Goal: Task Accomplishment & Management: Use online tool/utility

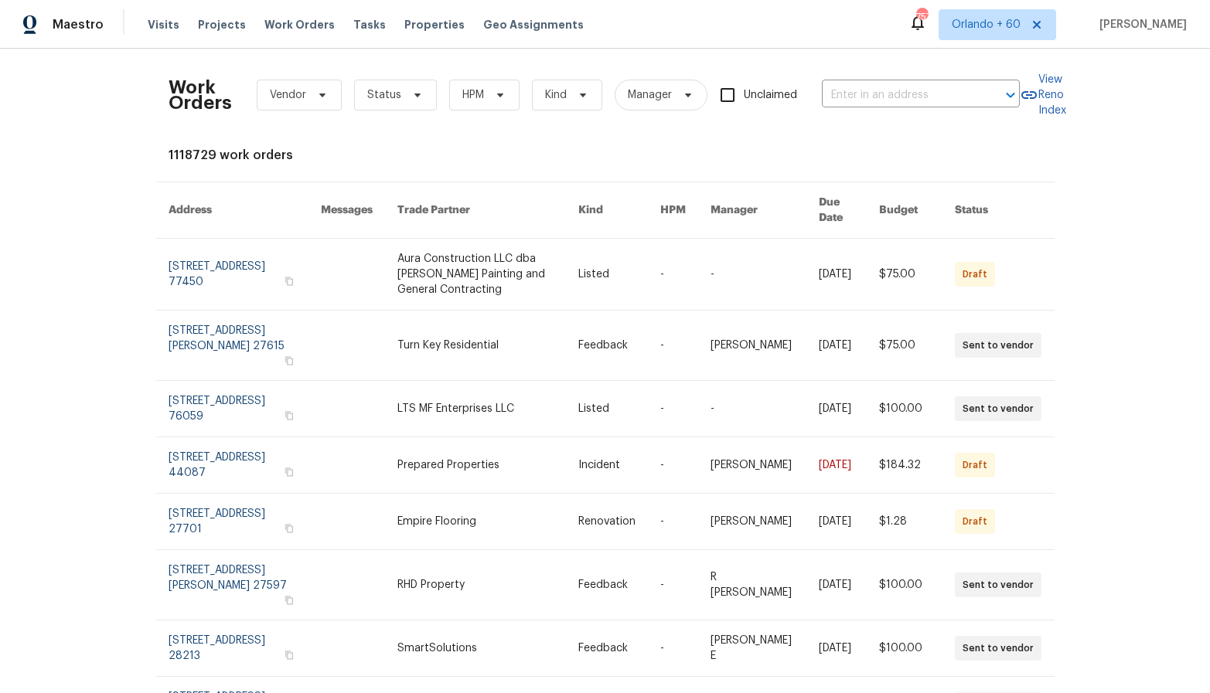
click at [415, 240] on link at bounding box center [487, 274] width 181 height 71
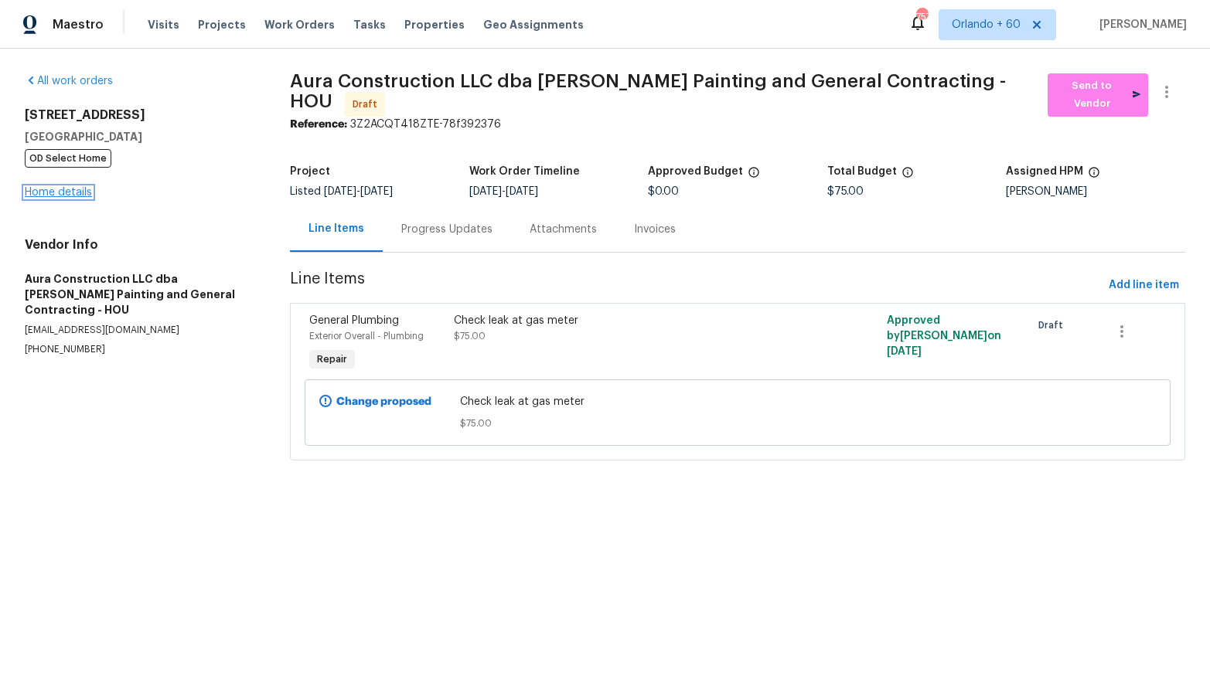
click at [83, 191] on link "Home details" at bounding box center [58, 192] width 67 height 11
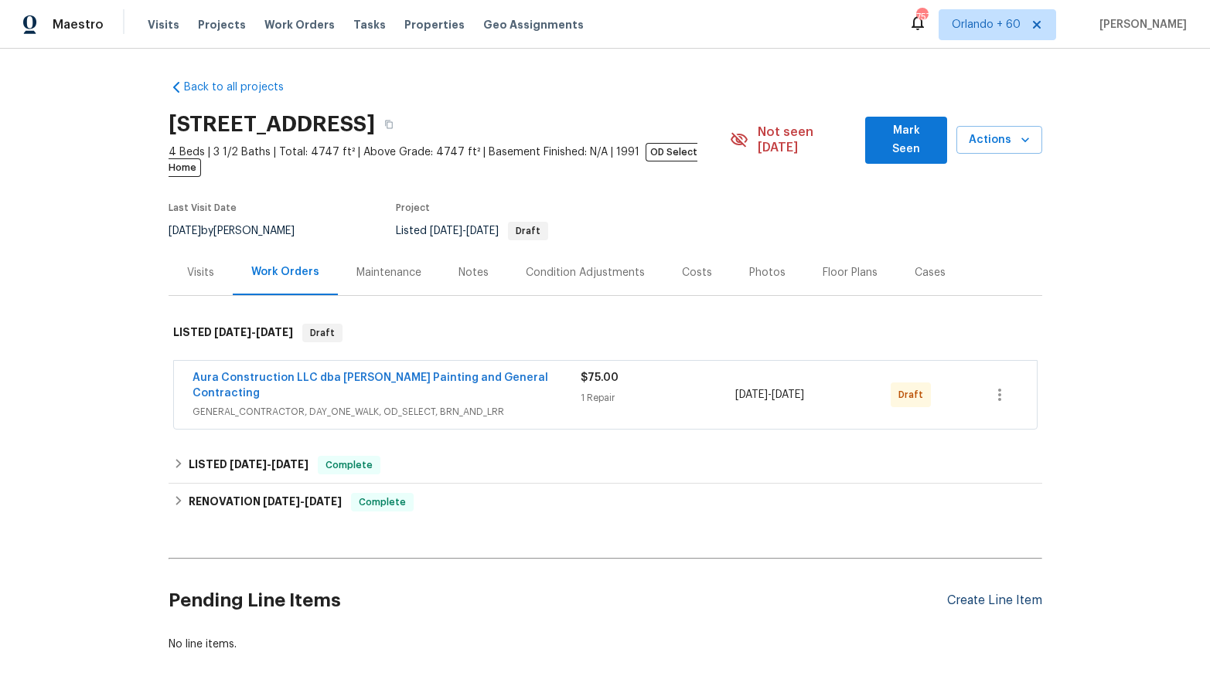
click at [1007, 594] on div "Create Line Item" at bounding box center [994, 601] width 95 height 15
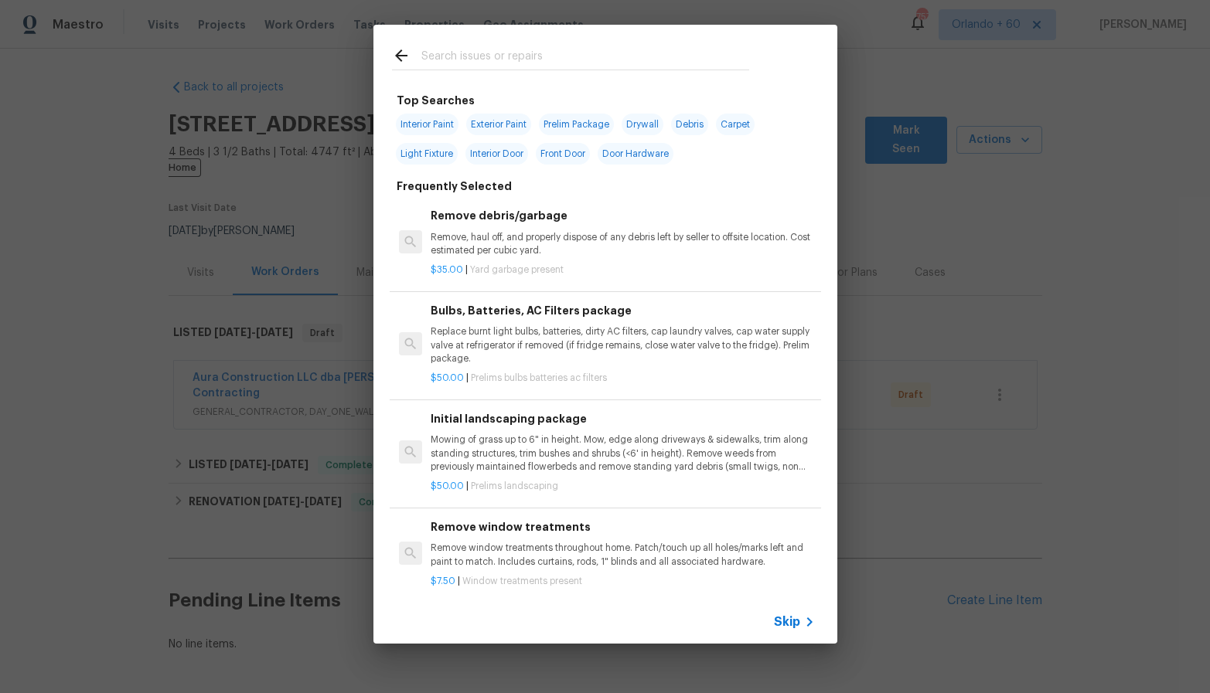
click at [536, 51] on input "text" at bounding box center [585, 57] width 328 height 23
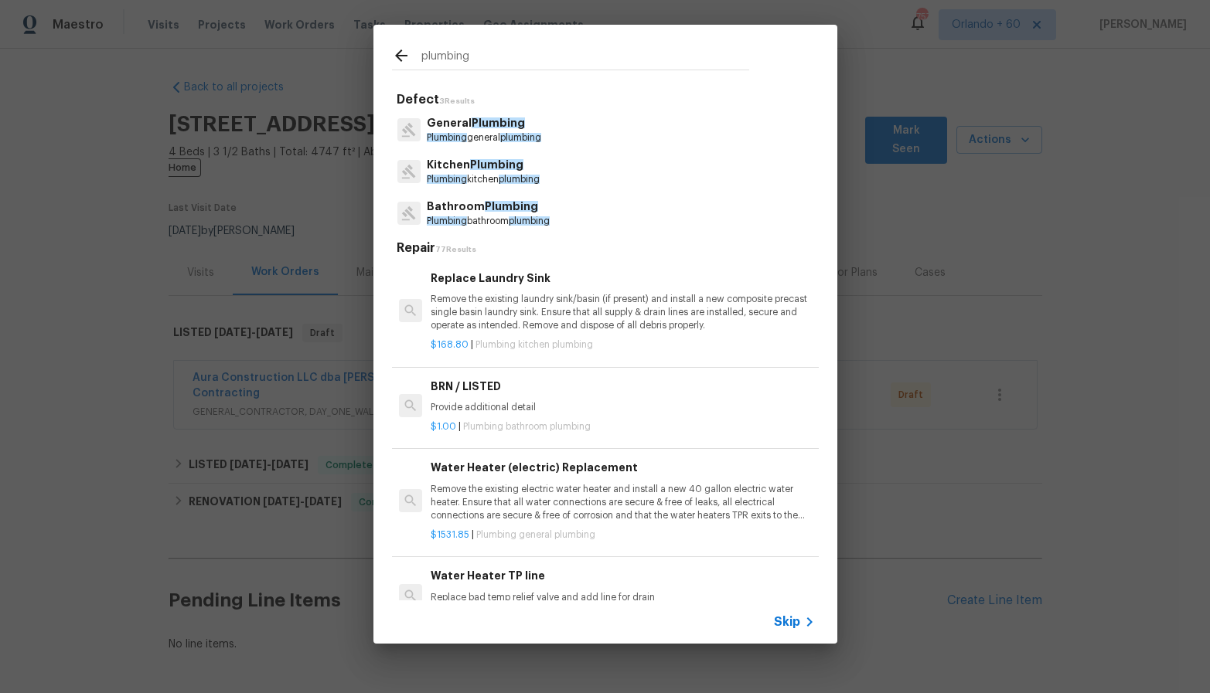
type input "plumbing"
click at [652, 150] on div "General Plumbing Plumbing general plumbing" at bounding box center [605, 130] width 427 height 42
click at [486, 131] on p "General Plumbing" at bounding box center [484, 123] width 114 height 16
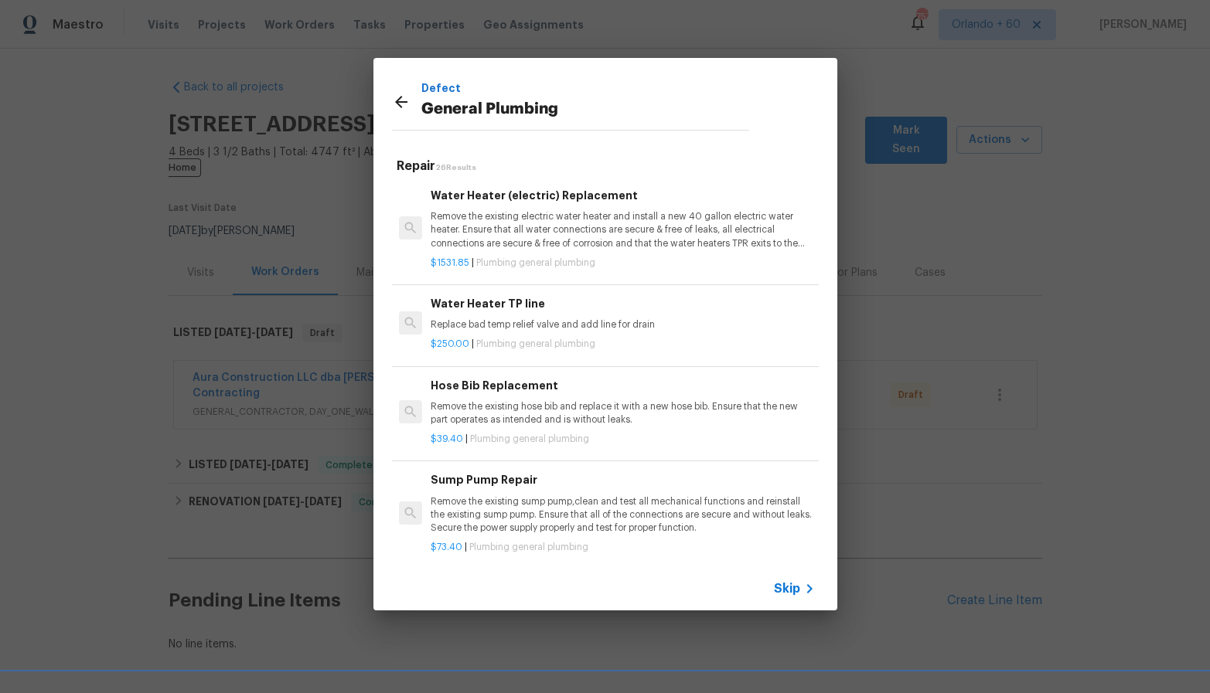
click at [513, 223] on p "Remove the existing electric water heater and install a new 40 gallon electric …" at bounding box center [622, 229] width 383 height 39
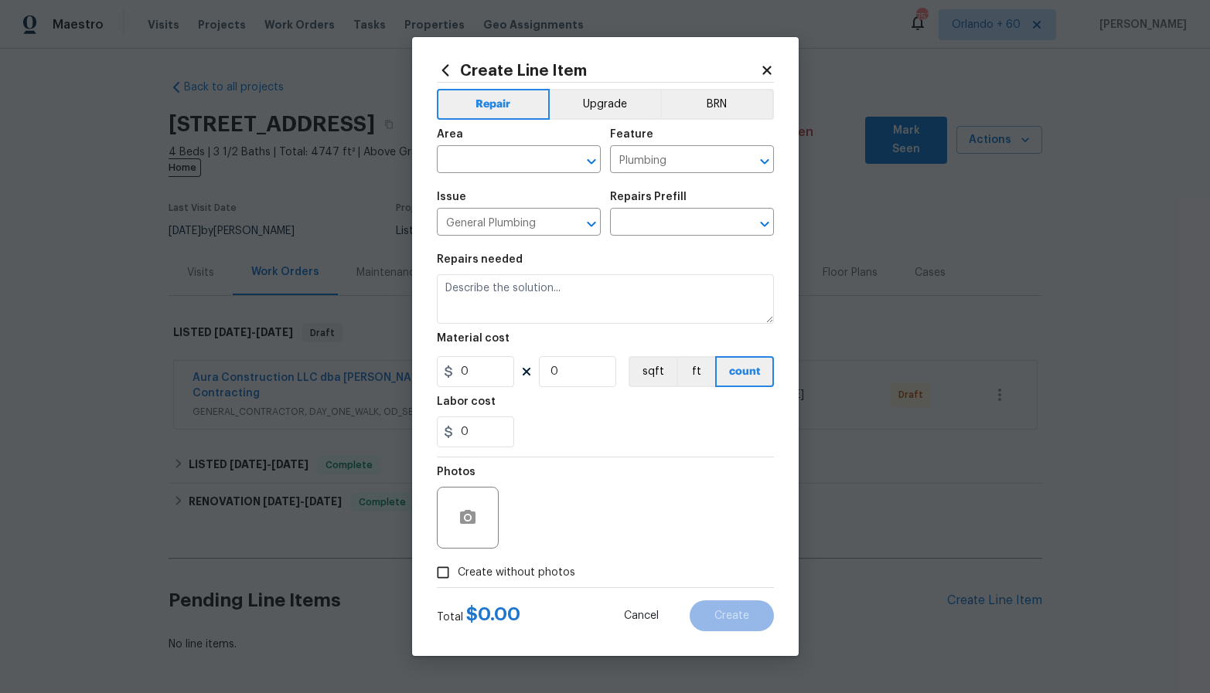
type input "Water Heater (electric) Replacement $1,531.85"
type textarea "Remove the existing electric water heater and install a new 40 gallon electric …"
type input "1531.85"
type input "1"
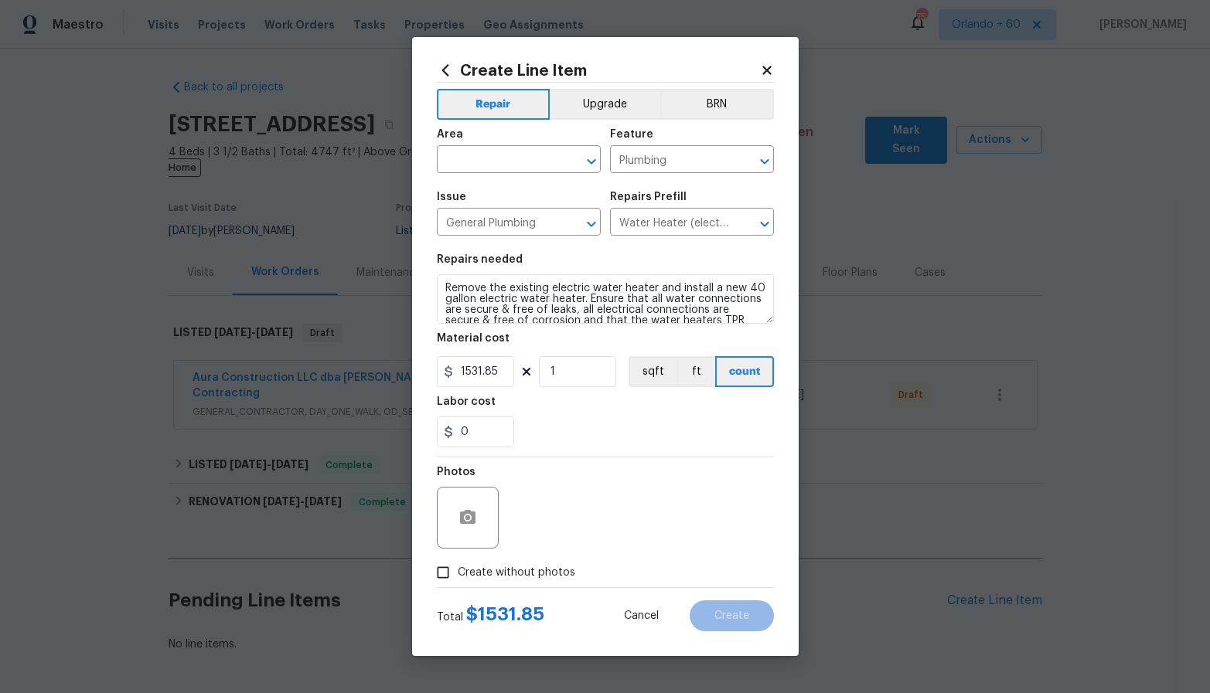
click at [438, 64] on icon at bounding box center [445, 70] width 17 height 17
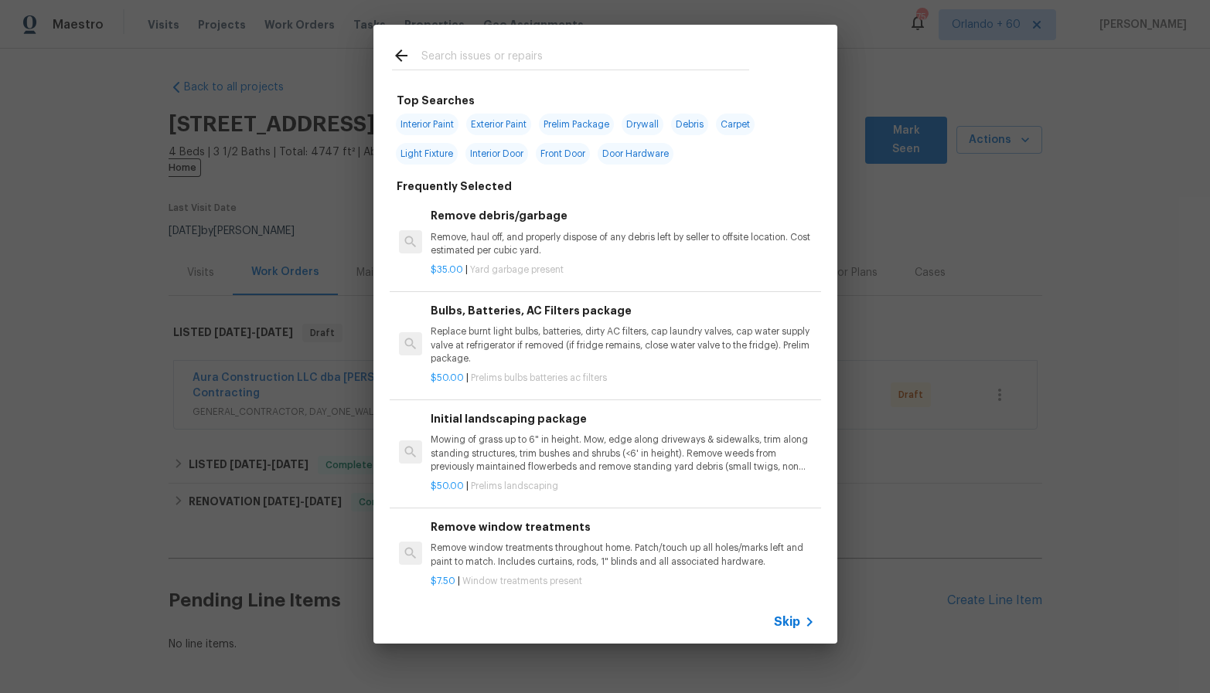
click at [438, 64] on input "text" at bounding box center [585, 57] width 328 height 23
type input "faucet"
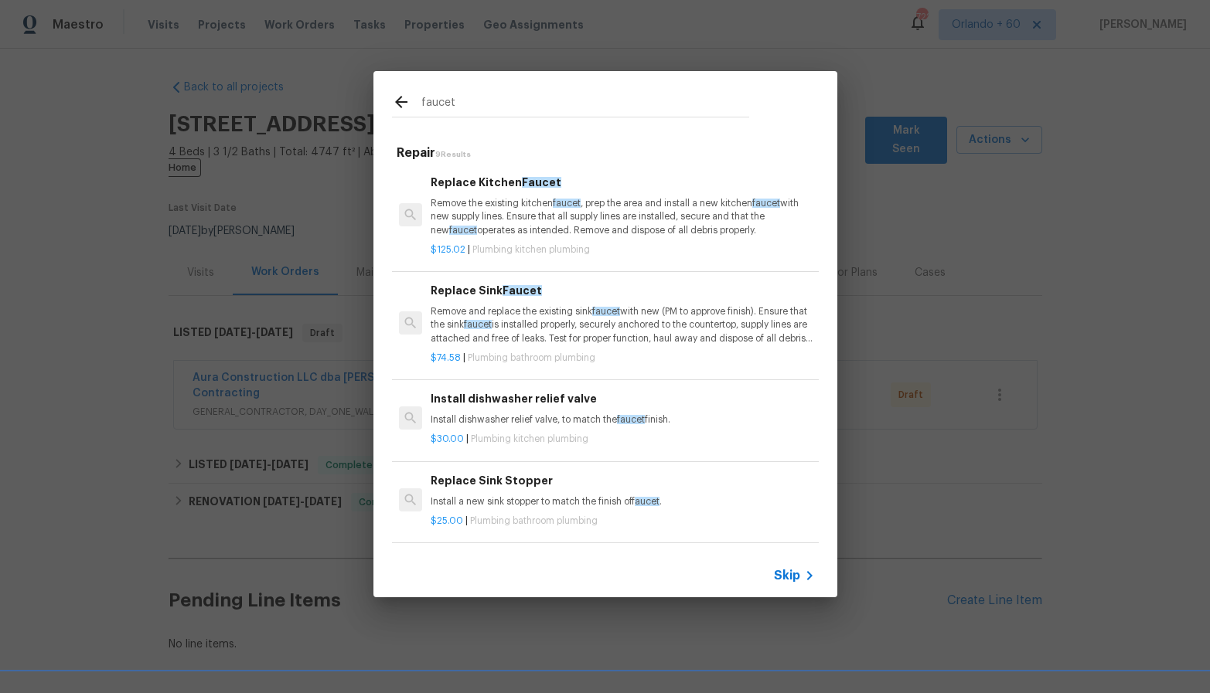
click at [403, 105] on icon at bounding box center [401, 102] width 19 height 19
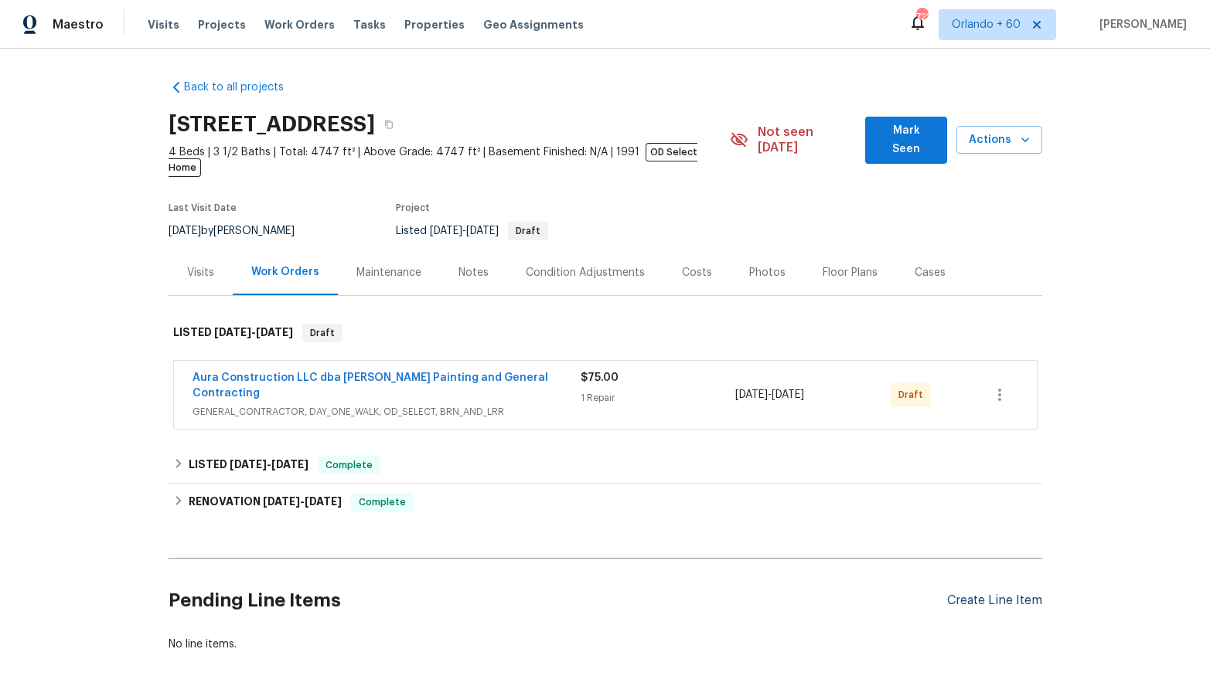
click at [1023, 594] on div "Create Line Item" at bounding box center [994, 601] width 95 height 15
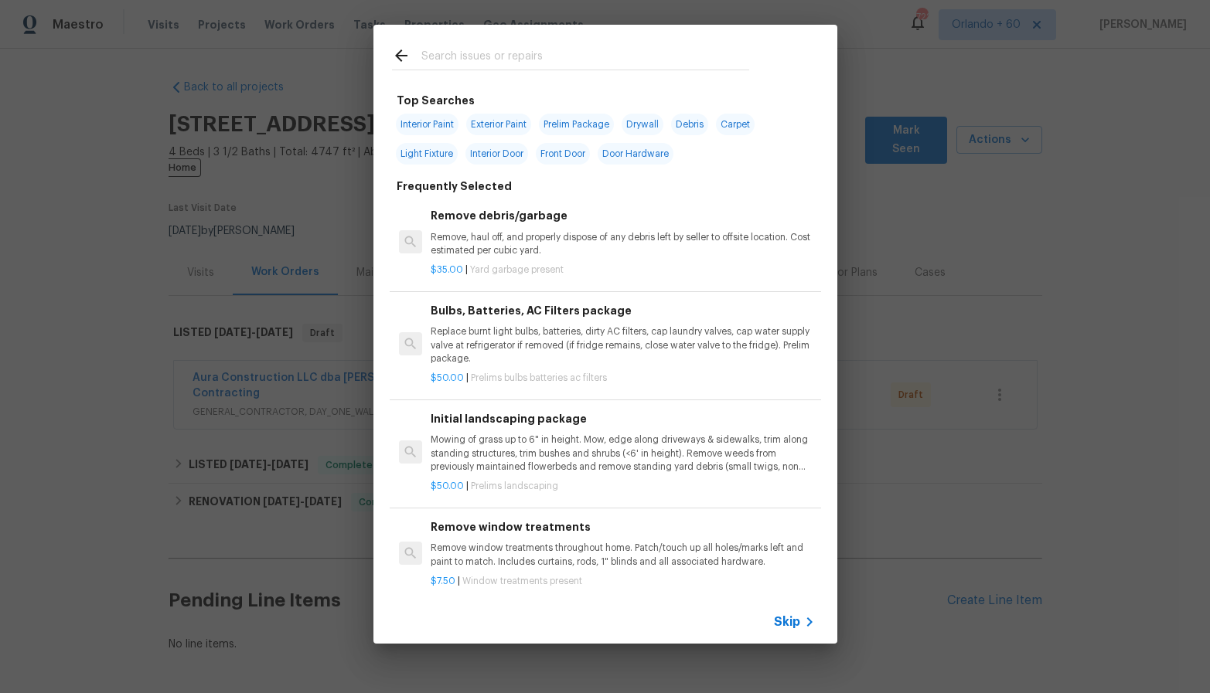
click at [792, 622] on span "Skip" at bounding box center [787, 622] width 26 height 15
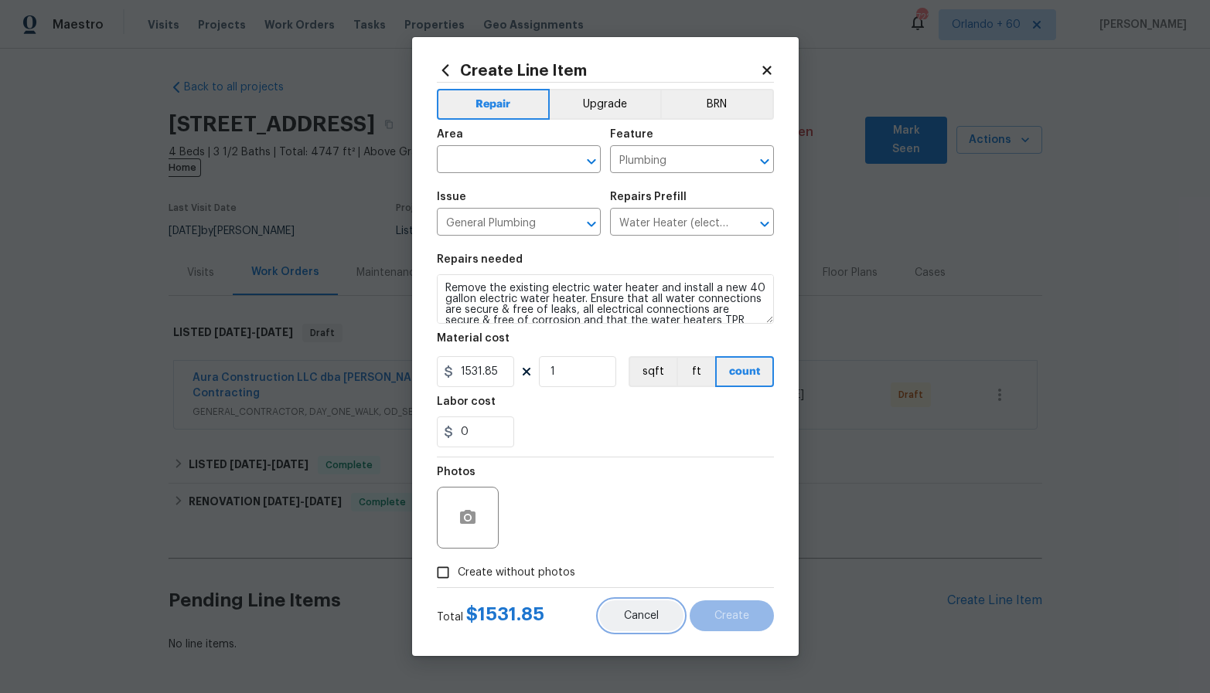
click at [648, 625] on button "Cancel" at bounding box center [641, 616] width 84 height 31
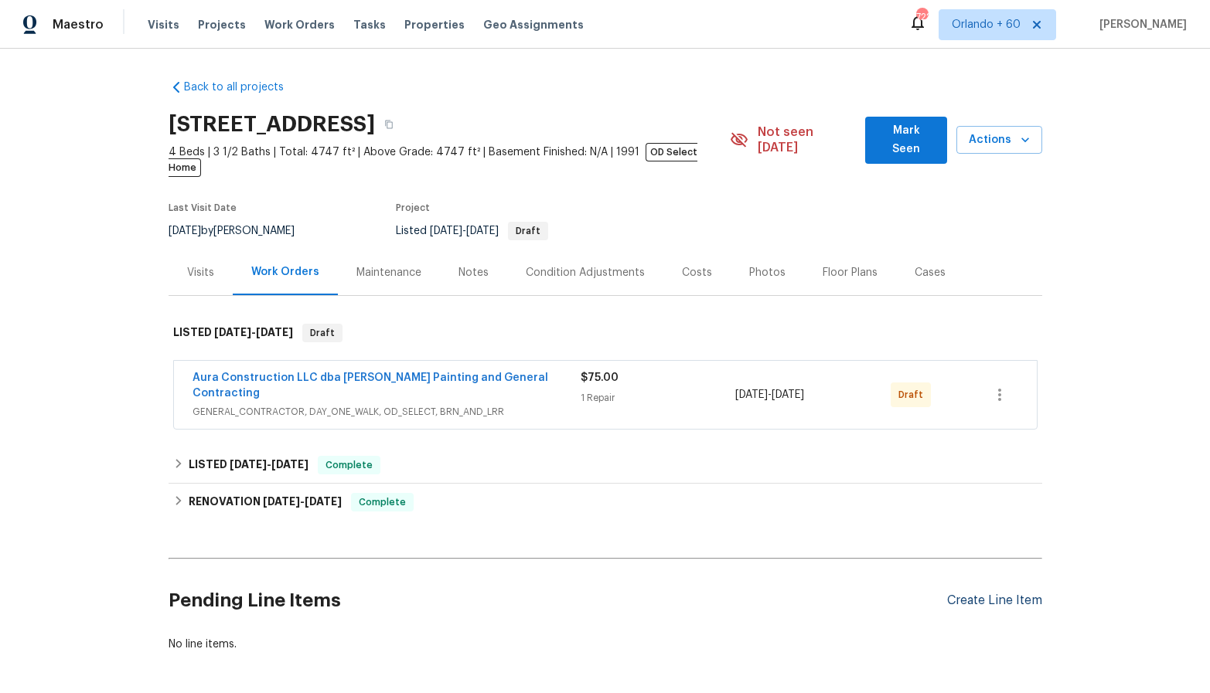
click at [971, 594] on div "Create Line Item" at bounding box center [994, 601] width 95 height 15
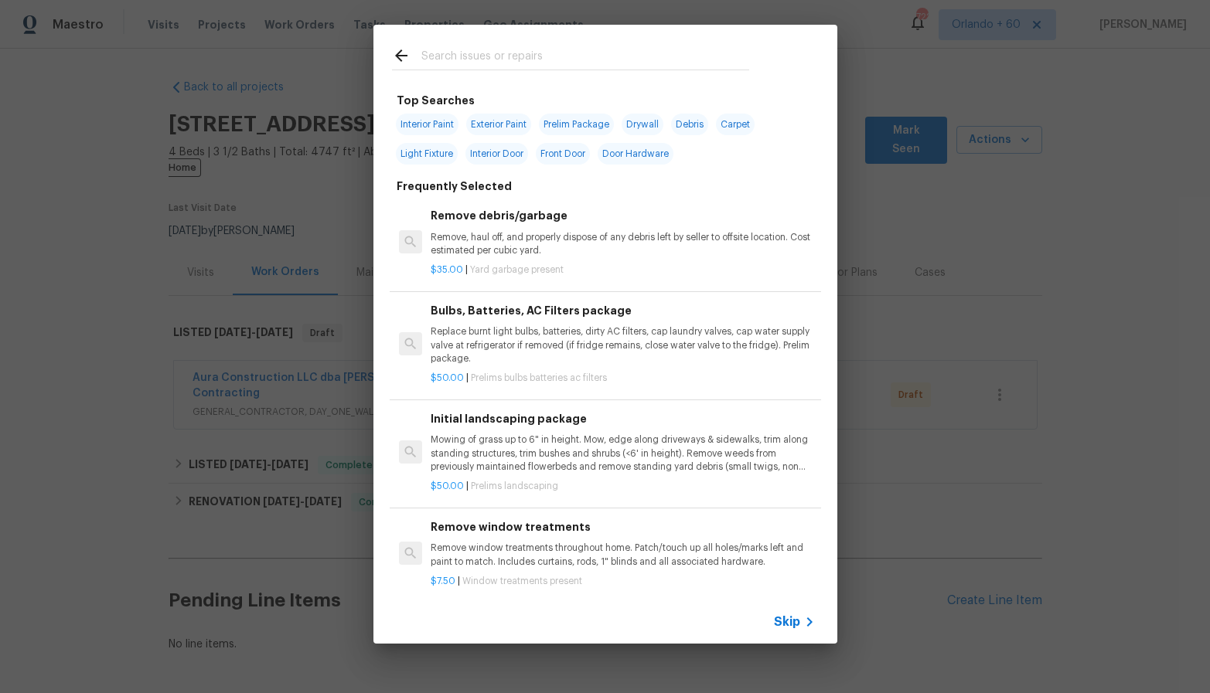
click at [499, 62] on input "text" at bounding box center [585, 57] width 328 height 23
type input "faucet"
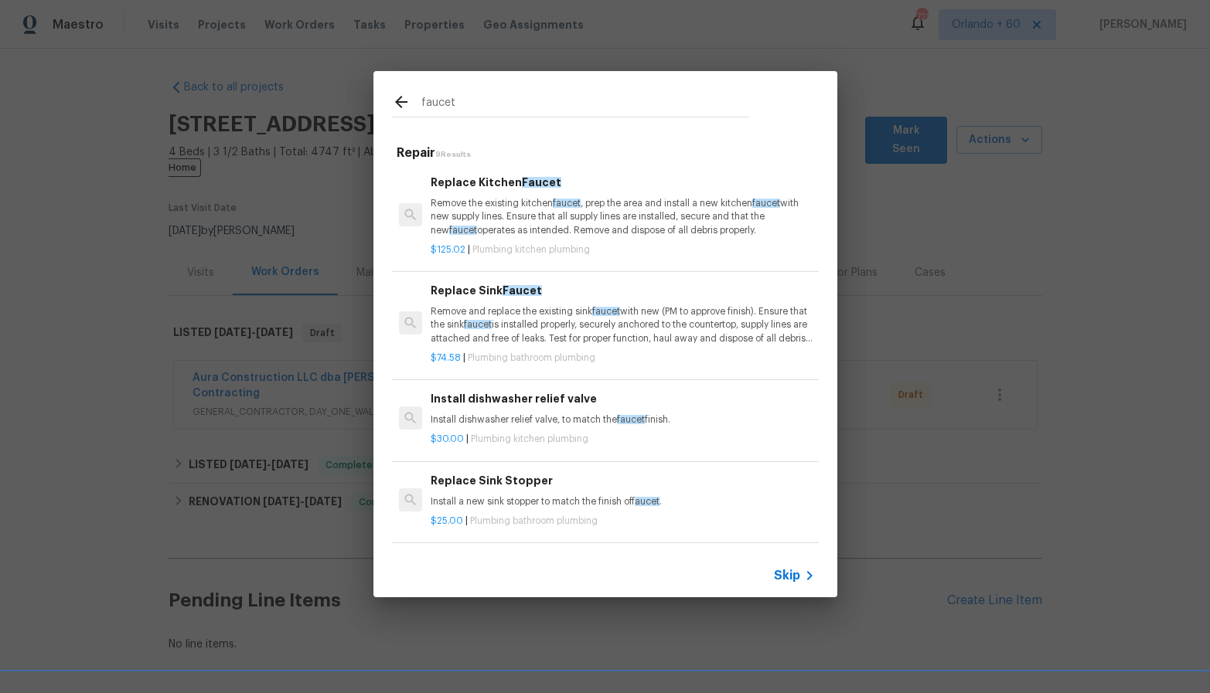
click at [962, 567] on div "faucet Repair 9 Results Replace Kitchen Faucet Remove the existing kitchen fauc…" at bounding box center [605, 334] width 1210 height 669
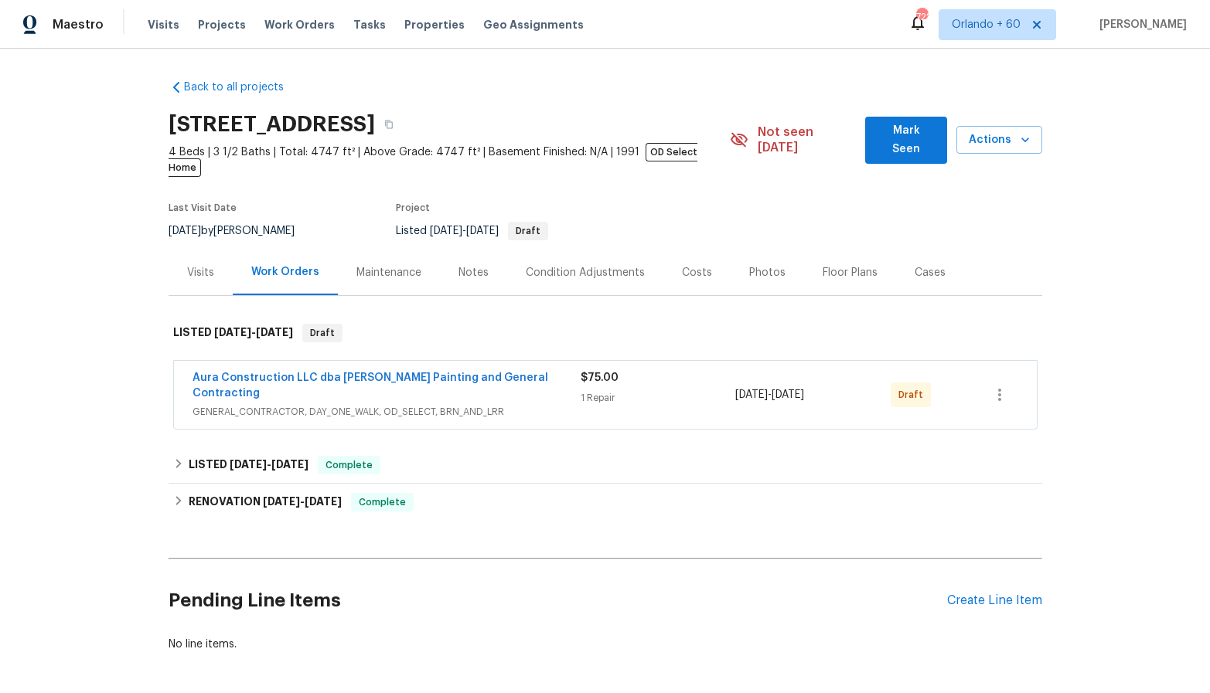
click at [93, 373] on div "Back to all projects 1571 Mission Springs Dr, Katy, TX 77450 4 Beds | 3 1/2 Bat…" at bounding box center [605, 371] width 1210 height 645
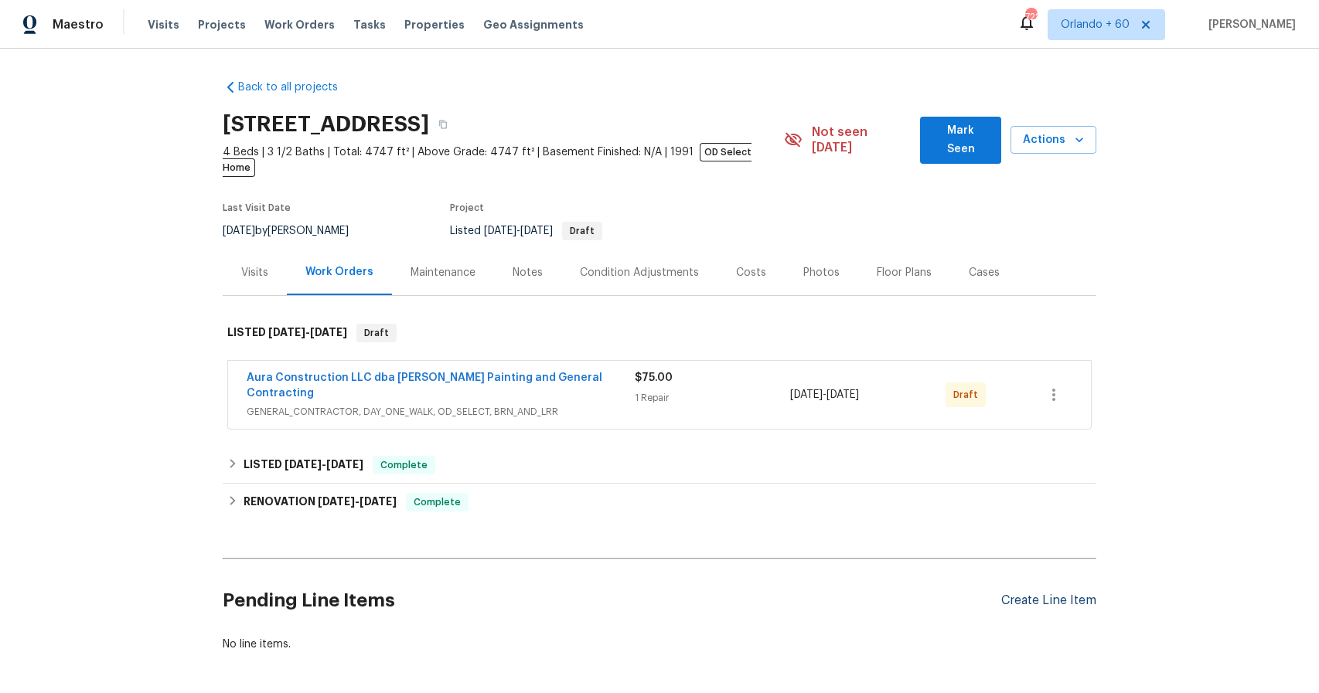
click at [1045, 594] on div "Create Line Item" at bounding box center [1048, 601] width 95 height 15
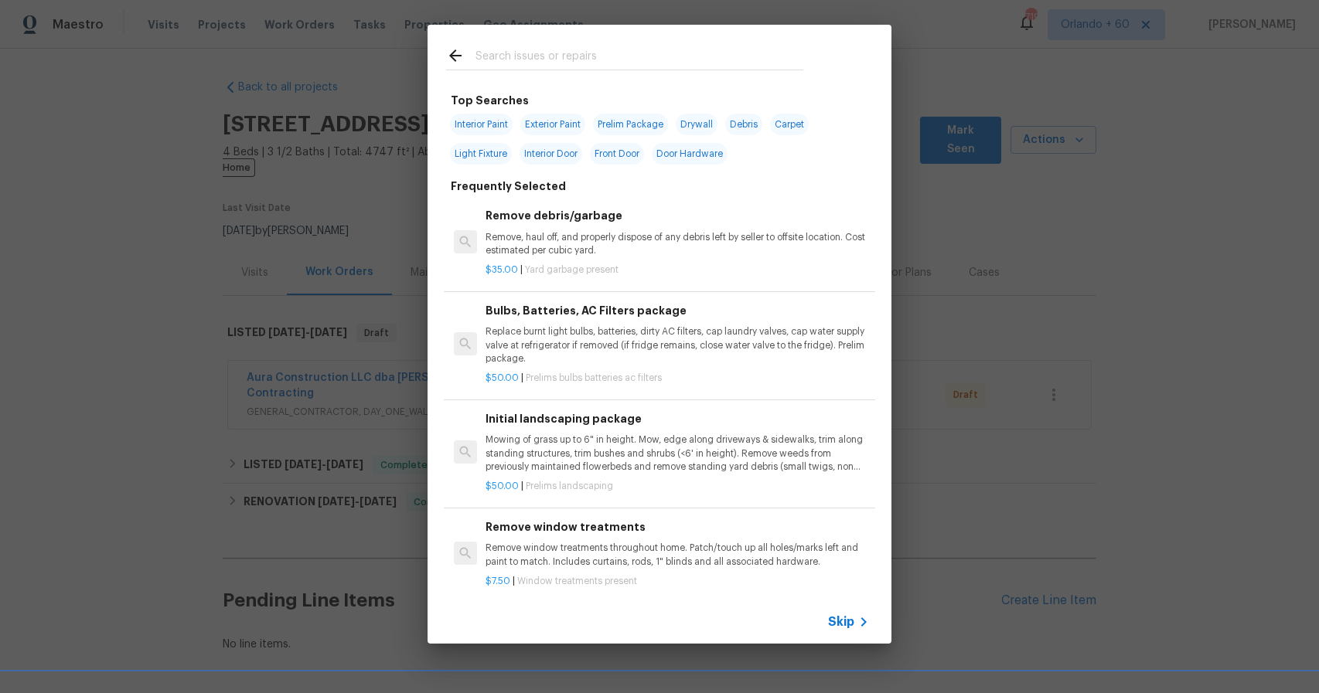
click at [198, 306] on div "Top Searches Interior Paint Exterior Paint Prelim Package Drywall Debris Carpet…" at bounding box center [659, 334] width 1319 height 669
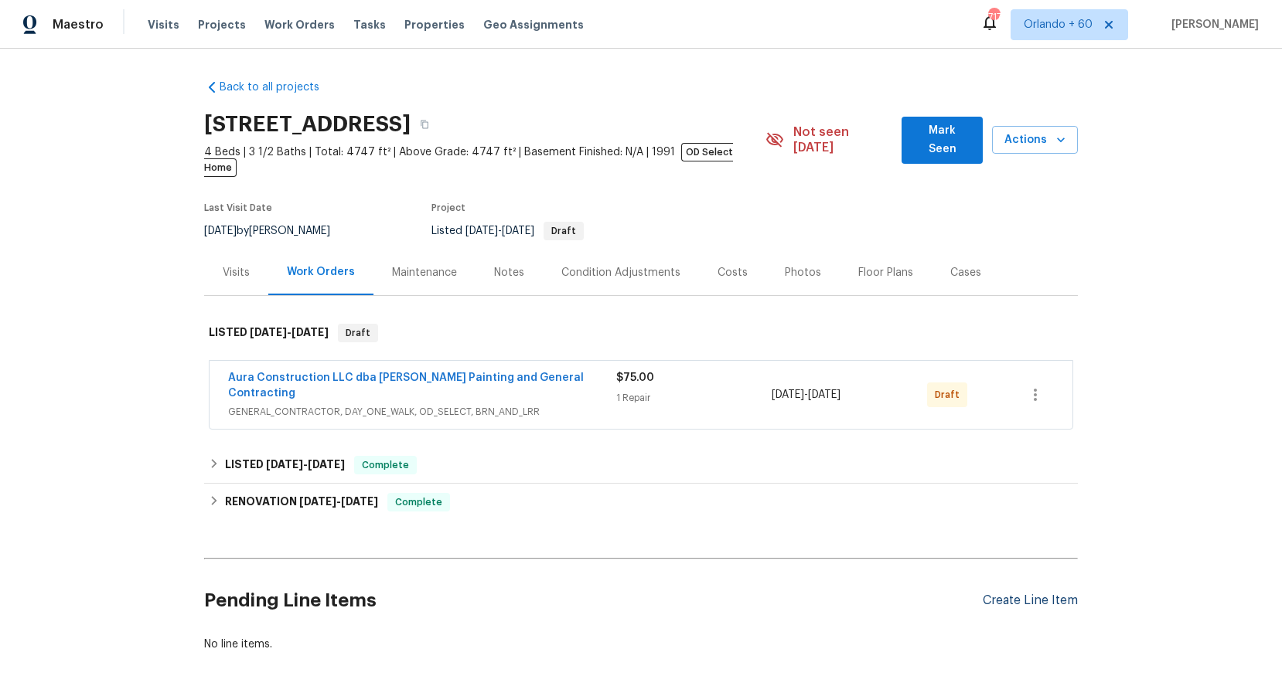
click at [1017, 594] on div "Create Line Item" at bounding box center [1030, 601] width 95 height 15
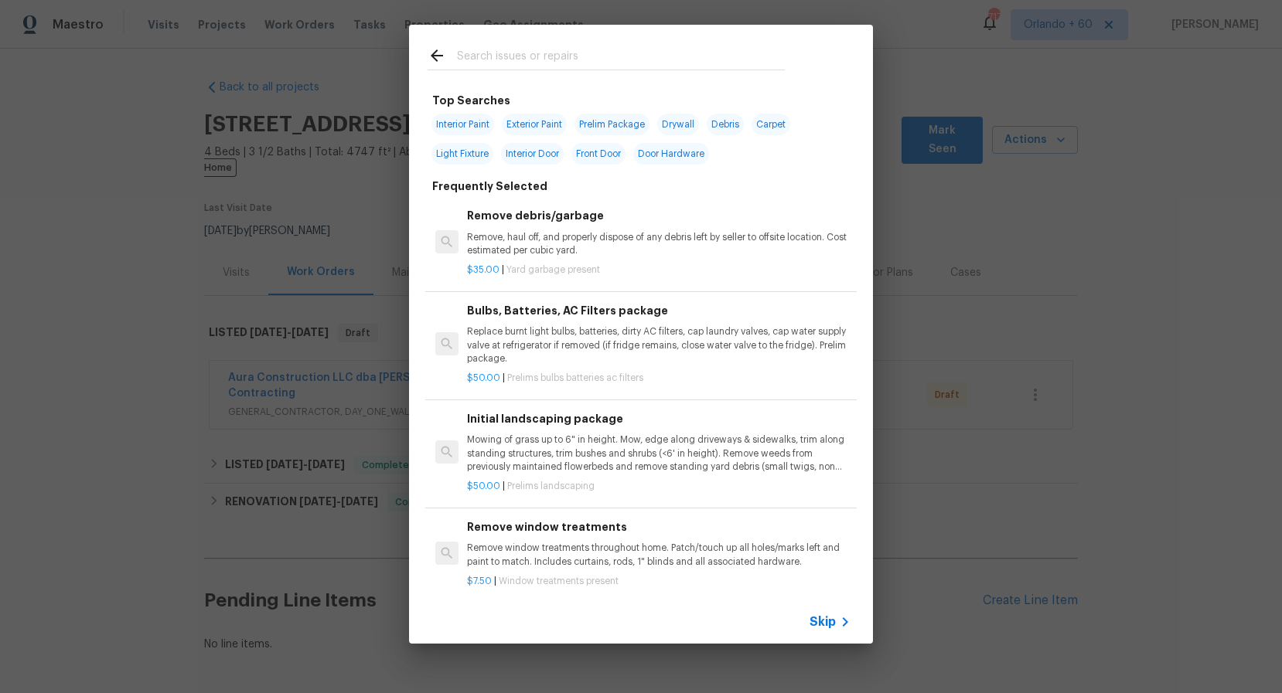
click at [544, 250] on p "Remove, haul off, and properly dispose of any debris left by seller to offsite …" at bounding box center [658, 244] width 383 height 26
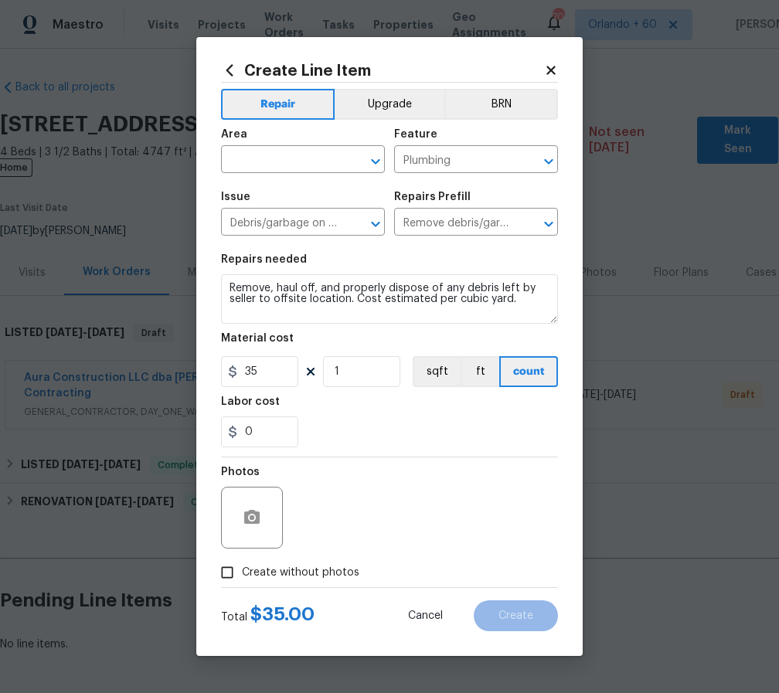
click at [549, 69] on icon at bounding box center [551, 70] width 9 height 9
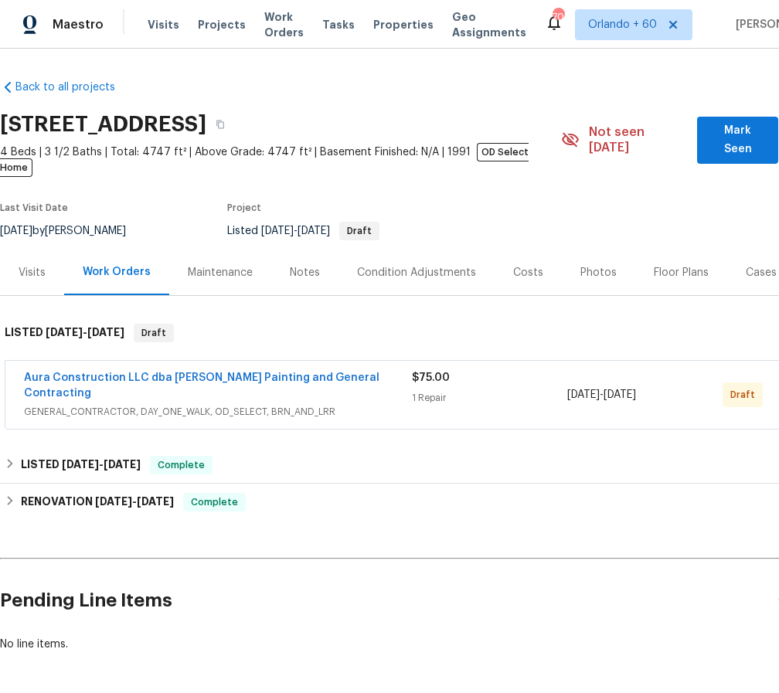
scroll to position [0, 94]
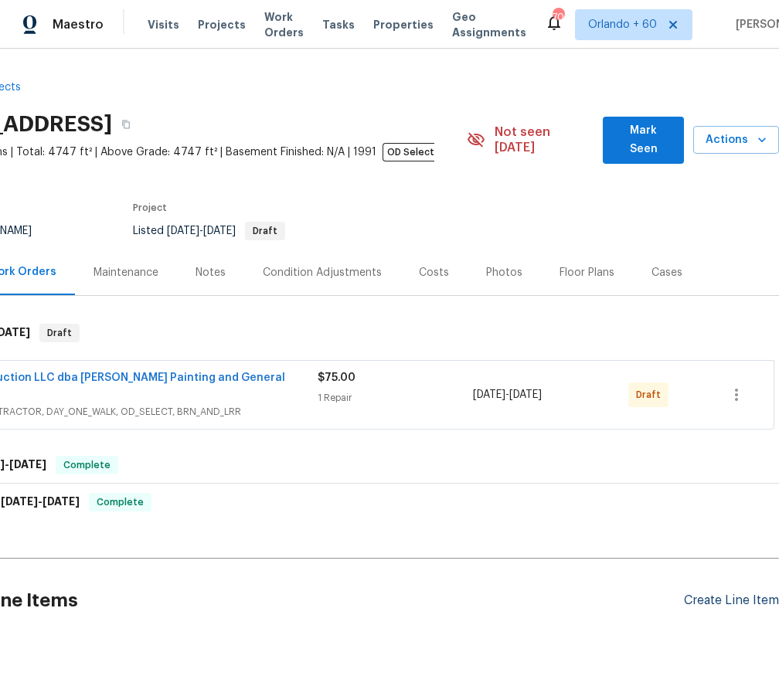
click at [723, 594] on div "Create Line Item" at bounding box center [731, 601] width 95 height 15
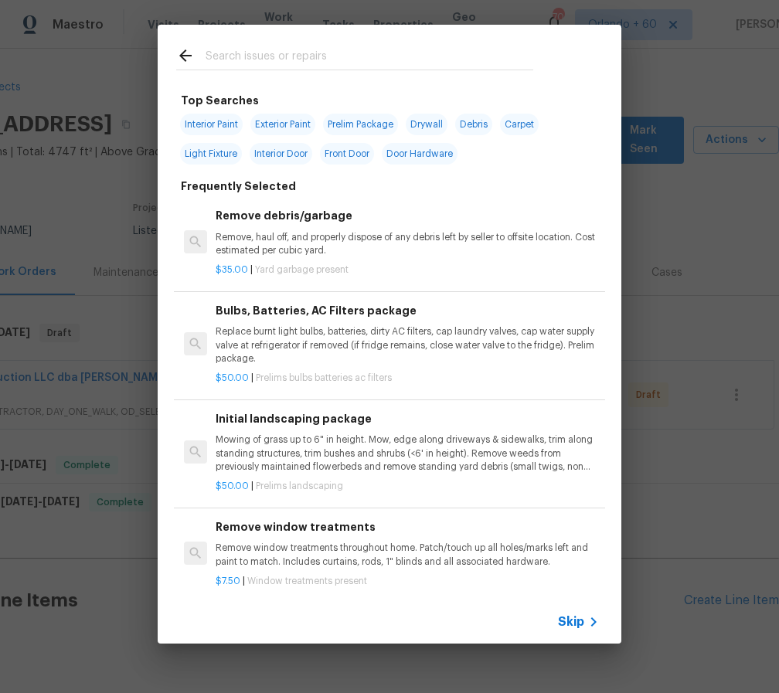
click at [281, 59] on input "text" at bounding box center [370, 57] width 328 height 23
type input "plumbing"
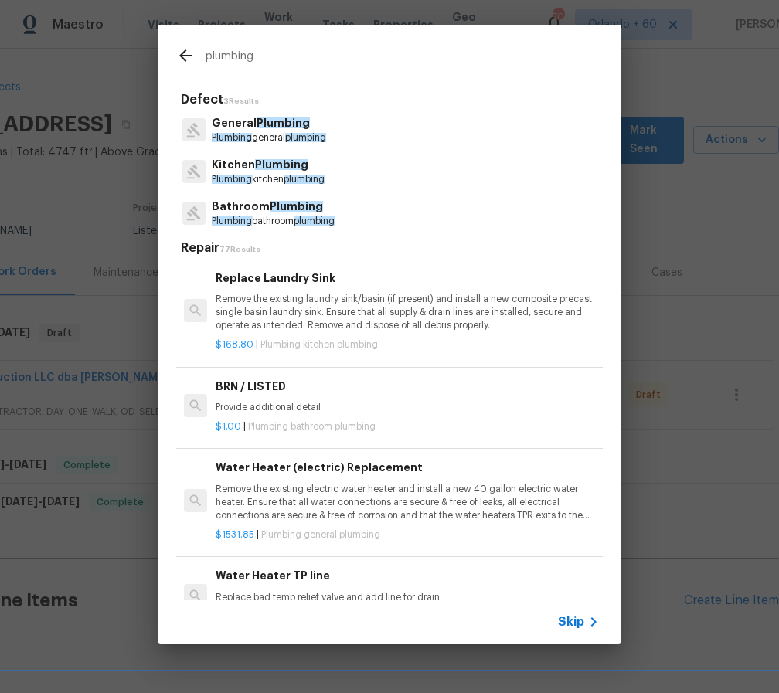
click at [326, 135] on span "plumbing" at bounding box center [305, 137] width 41 height 9
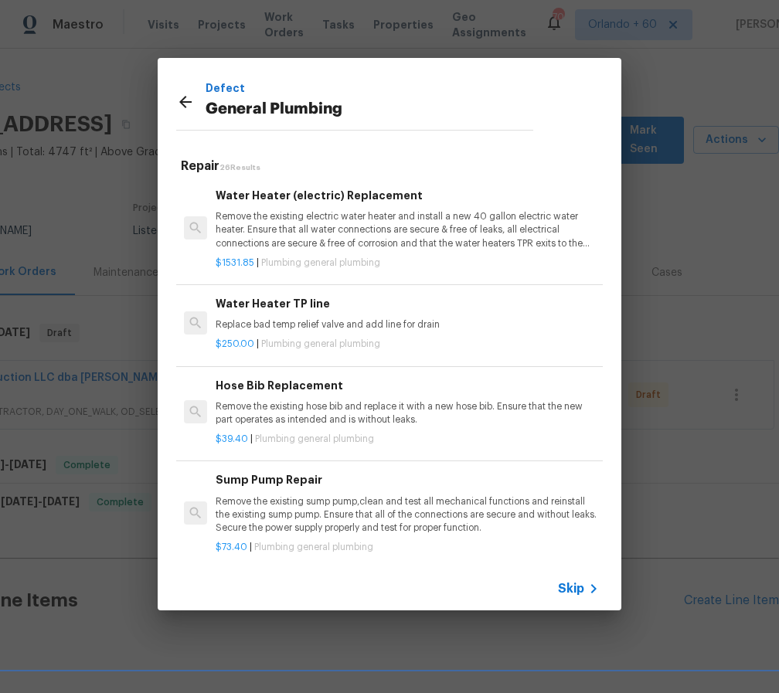
click at [273, 247] on p "Remove the existing electric water heater and install a new 40 gallon electric …" at bounding box center [407, 229] width 383 height 39
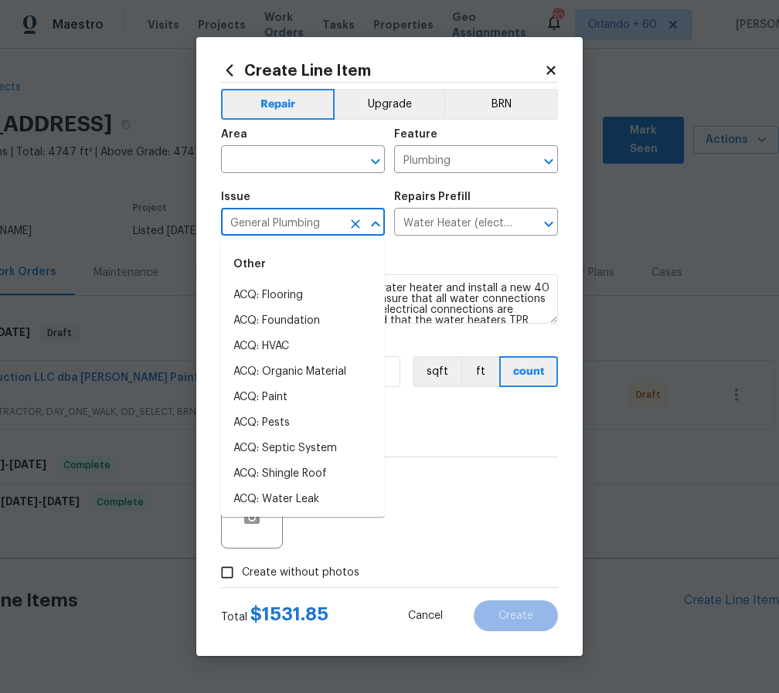
click at [247, 218] on input "General Plumbing" at bounding box center [281, 224] width 121 height 24
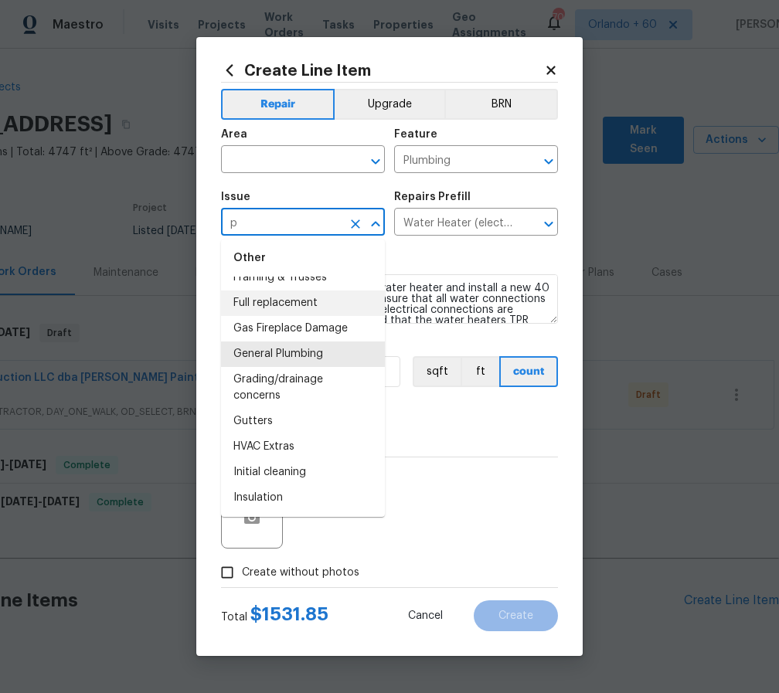
scroll to position [0, 0]
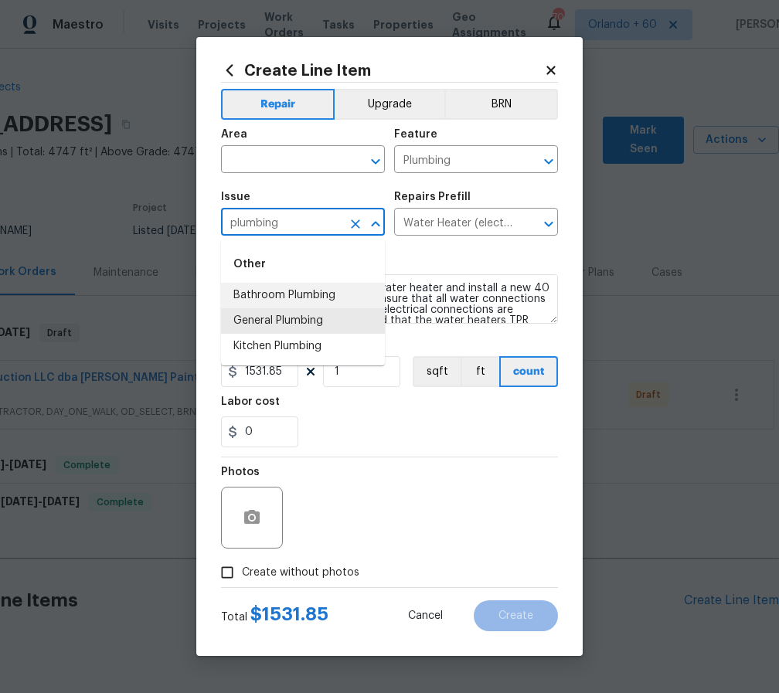
click at [307, 298] on li "Bathroom Plumbing" at bounding box center [303, 296] width 164 height 26
type input "Bathroom Plumbing"
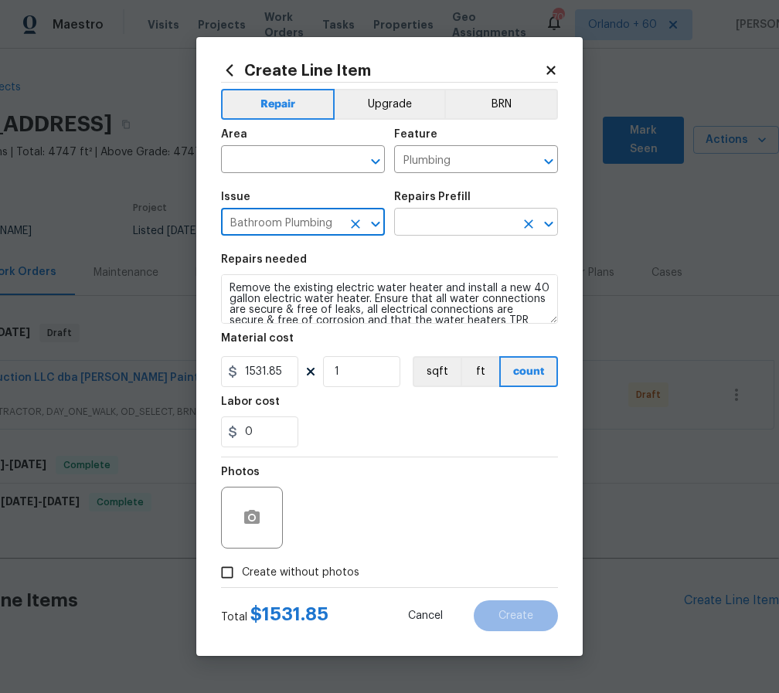
type input "Bathroom Plumbing"
click at [419, 215] on input "text" at bounding box center [454, 224] width 121 height 24
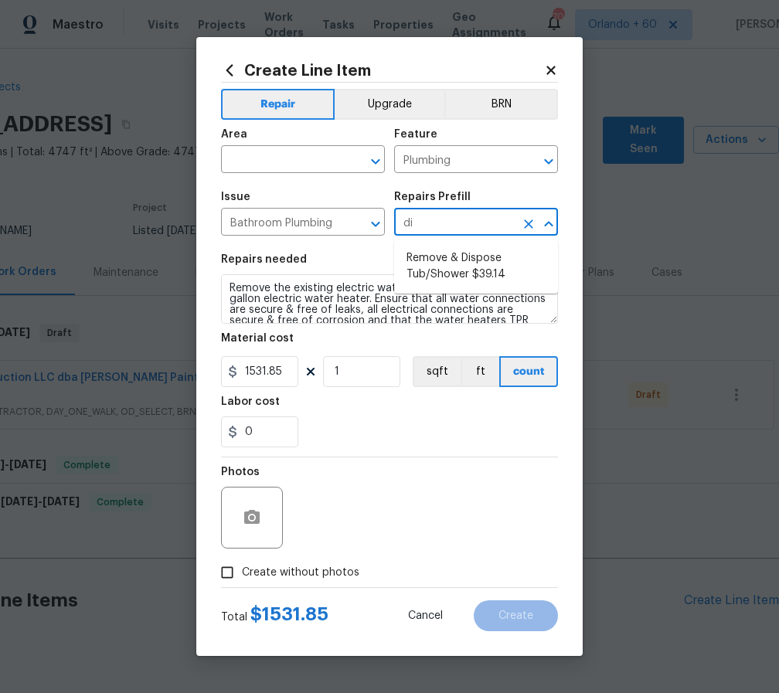
type input "d"
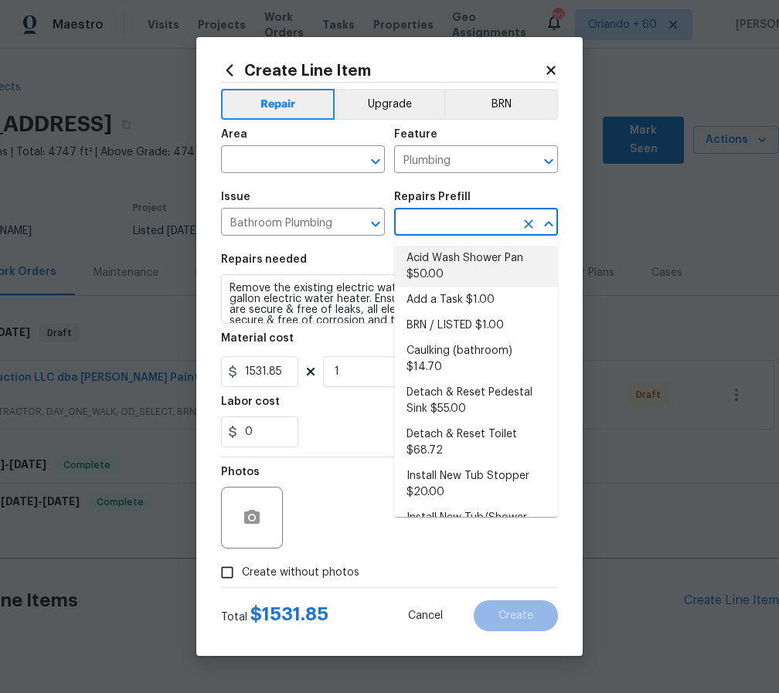
click at [475, 279] on li "Acid Wash Shower Pan $50.00" at bounding box center [476, 267] width 164 height 42
type input "Acid Wash Shower Pan $50.00"
type textarea "Prep and acid wash/deep clean the shower pan."
type input "50"
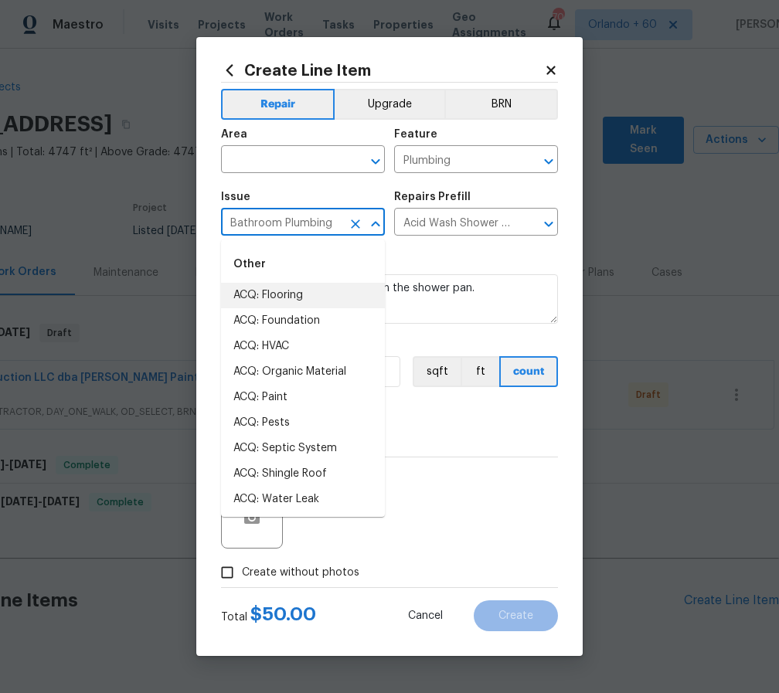
click at [322, 219] on input "Bathroom Plumbing" at bounding box center [281, 224] width 121 height 24
click at [530, 226] on icon "Clear" at bounding box center [528, 224] width 9 height 9
click at [261, 233] on input "Bathroom Plumbing" at bounding box center [281, 224] width 121 height 24
click at [349, 224] on icon "Clear" at bounding box center [355, 223] width 15 height 15
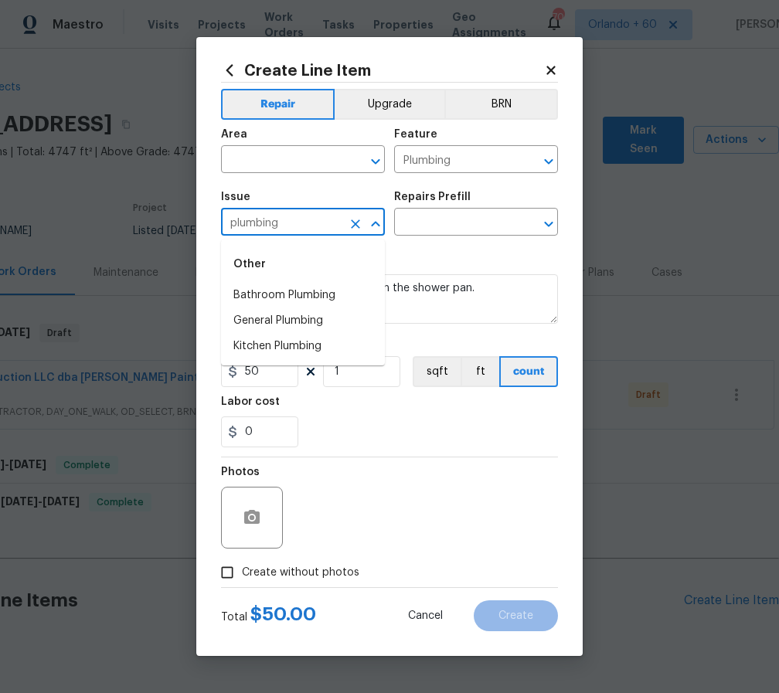
type input "plumbing"
click at [547, 73] on icon at bounding box center [551, 70] width 9 height 9
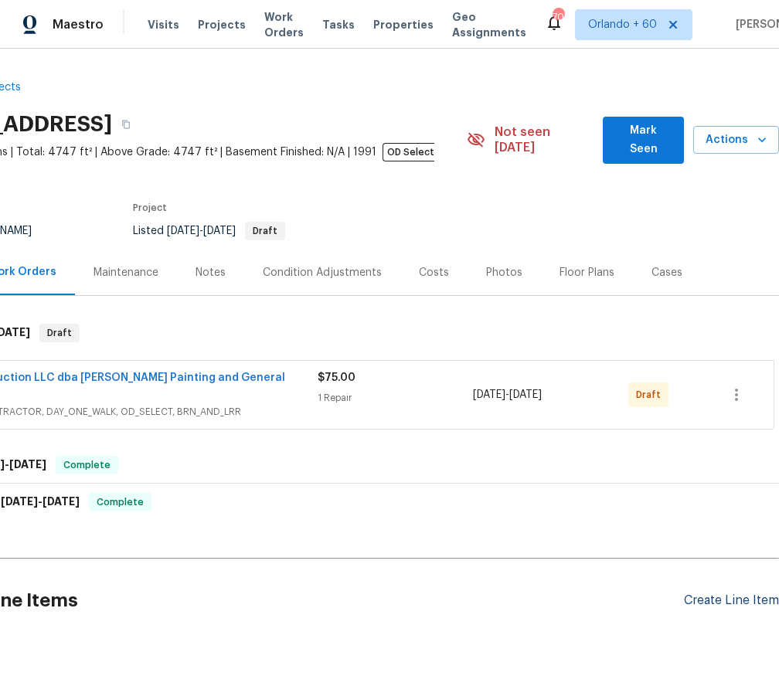
click at [737, 594] on div "Create Line Item" at bounding box center [731, 601] width 95 height 15
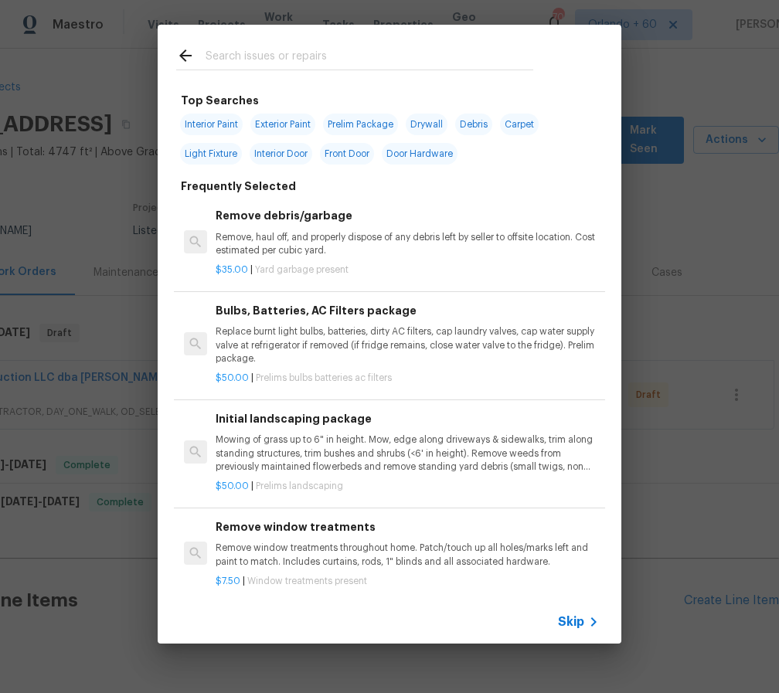
click at [580, 623] on span "Skip" at bounding box center [571, 622] width 26 height 15
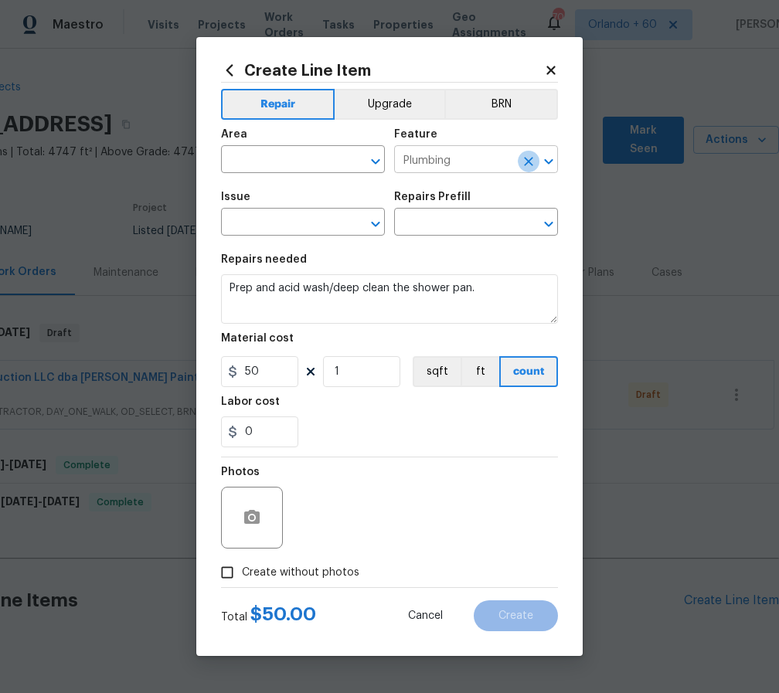
click at [530, 164] on icon "Clear" at bounding box center [528, 161] width 15 height 15
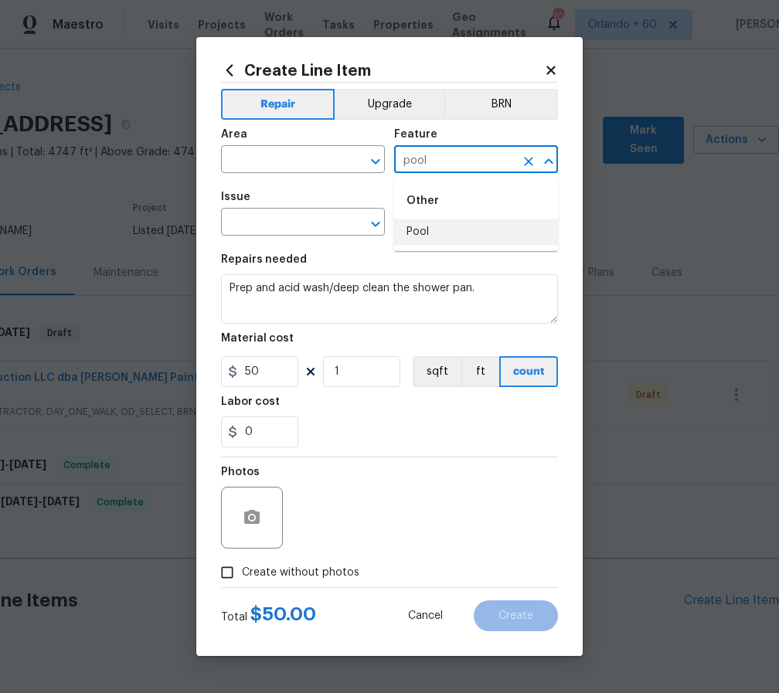
click at [425, 247] on ul "Other Pool" at bounding box center [476, 213] width 164 height 75
click at [412, 235] on li "Pool" at bounding box center [476, 233] width 164 height 26
type input "Pool"
click at [312, 230] on input "text" at bounding box center [281, 224] width 121 height 24
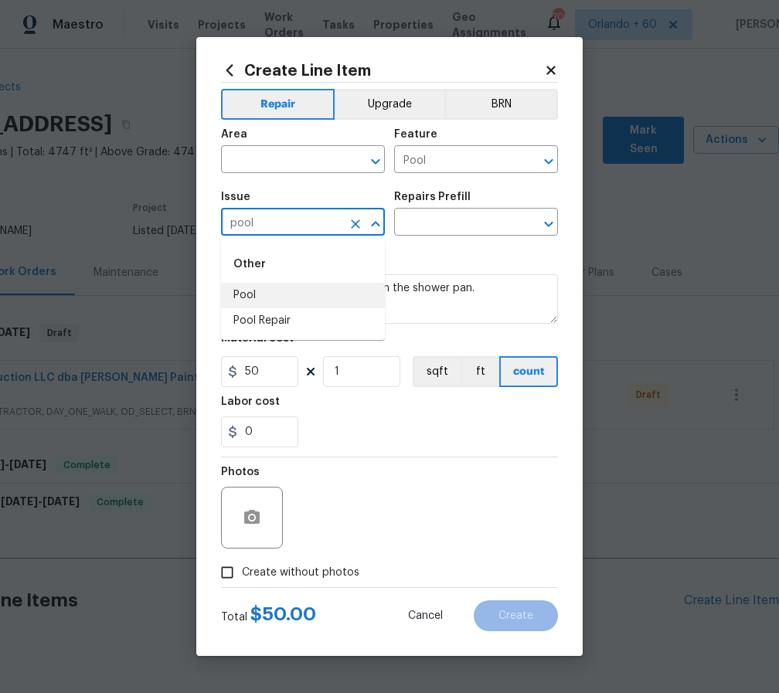
click at [307, 291] on li "Pool" at bounding box center [303, 296] width 164 height 26
type input "Pool"
click at [466, 223] on input "text" at bounding box center [454, 224] width 121 height 24
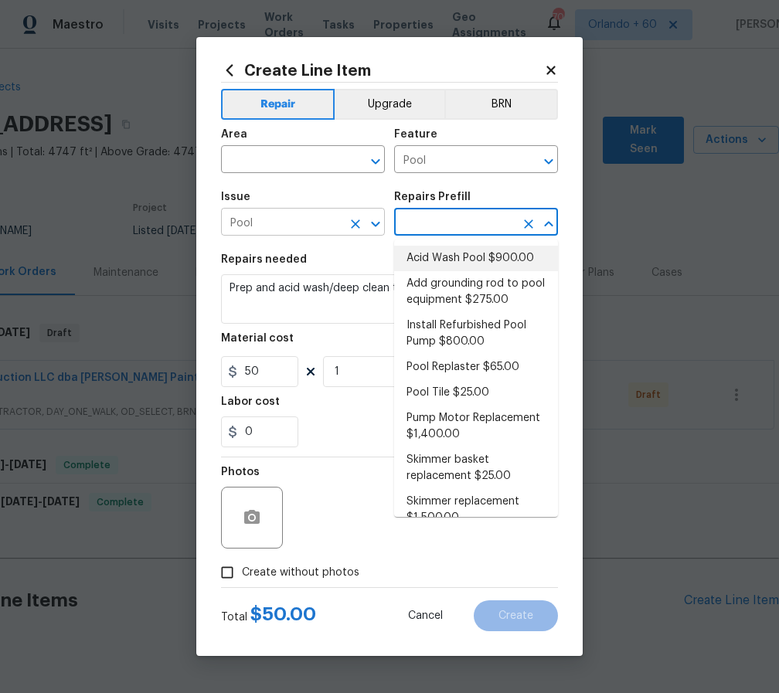
click at [355, 223] on icon "Clear" at bounding box center [355, 224] width 9 height 9
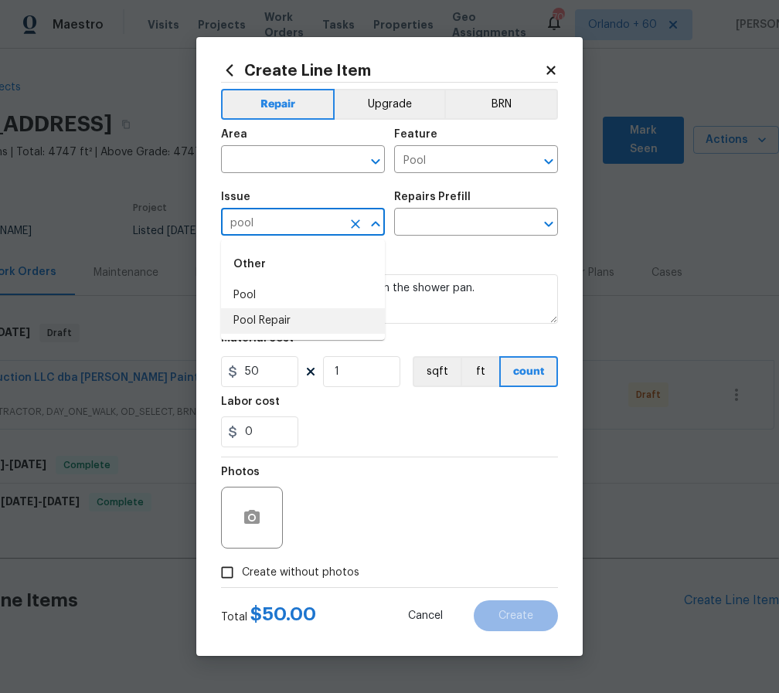
click at [313, 323] on li "Pool Repair" at bounding box center [303, 321] width 164 height 26
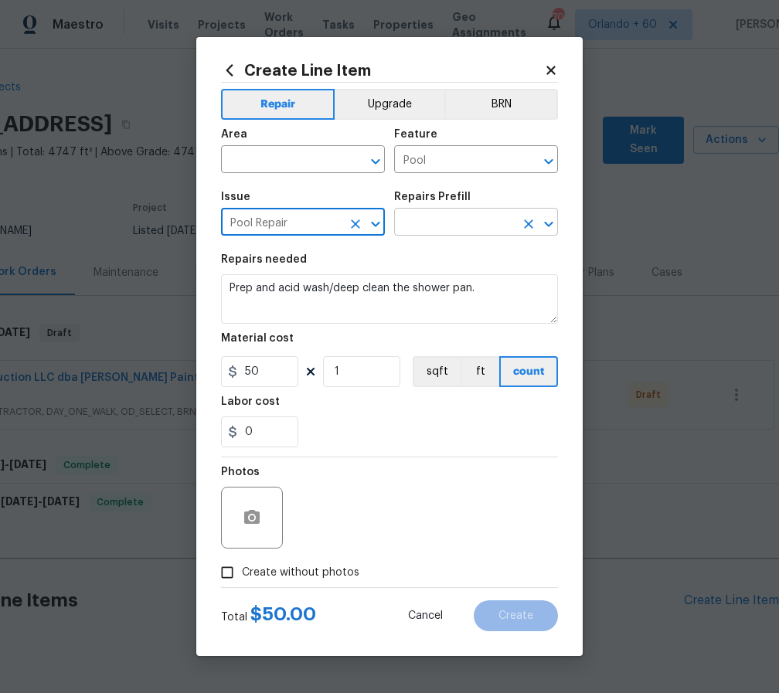
type input "Pool Repair"
click at [424, 233] on input "text" at bounding box center [454, 224] width 121 height 24
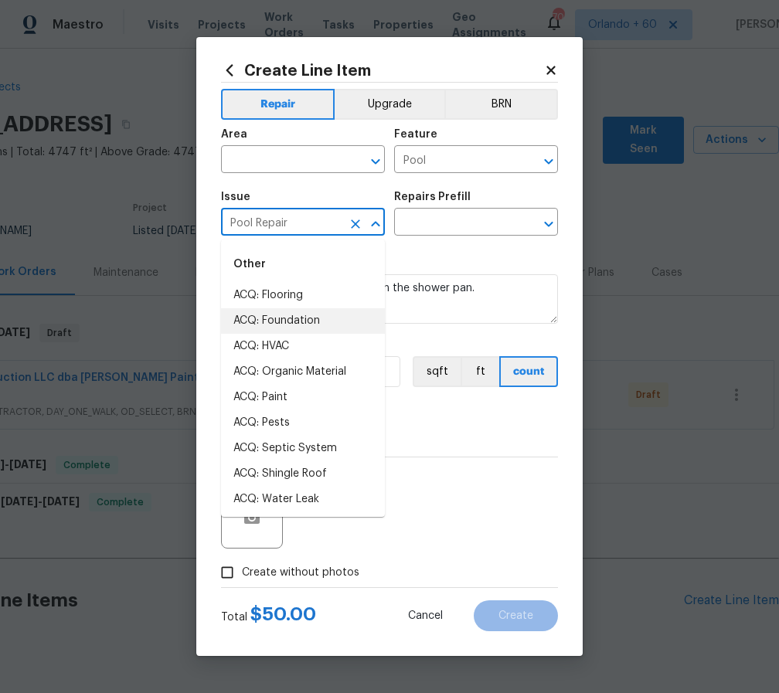
click at [340, 223] on input "Pool Repair" at bounding box center [281, 224] width 121 height 24
click at [358, 222] on icon "Clear" at bounding box center [355, 224] width 9 height 9
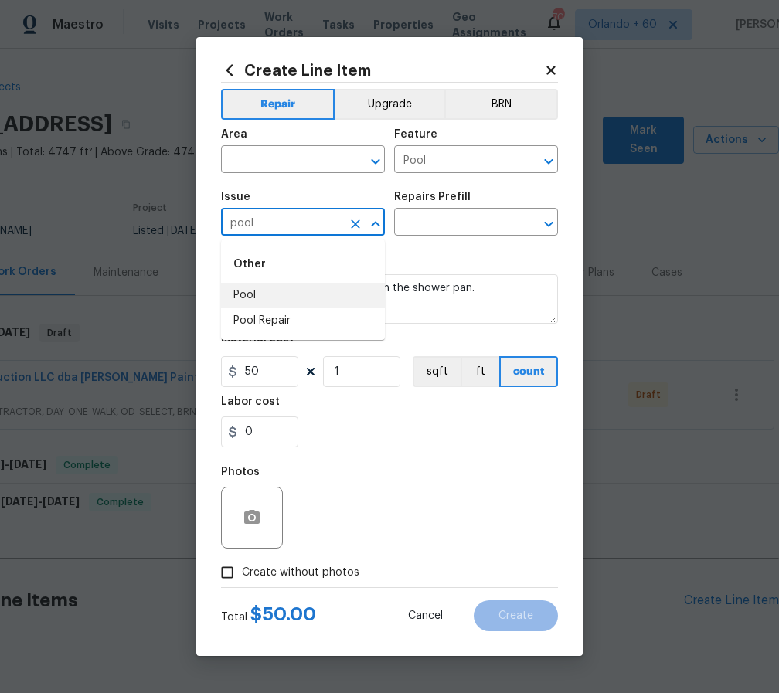
click at [346, 296] on li "Pool" at bounding box center [303, 296] width 164 height 26
type input "Pool"
click at [443, 222] on input "text" at bounding box center [454, 224] width 121 height 24
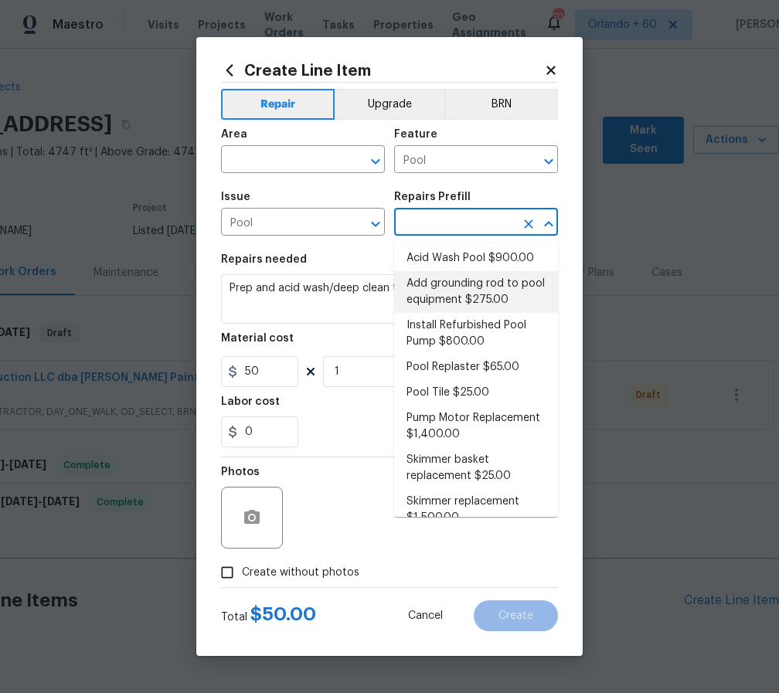
click at [343, 257] on div "Repairs needed" at bounding box center [389, 264] width 337 height 20
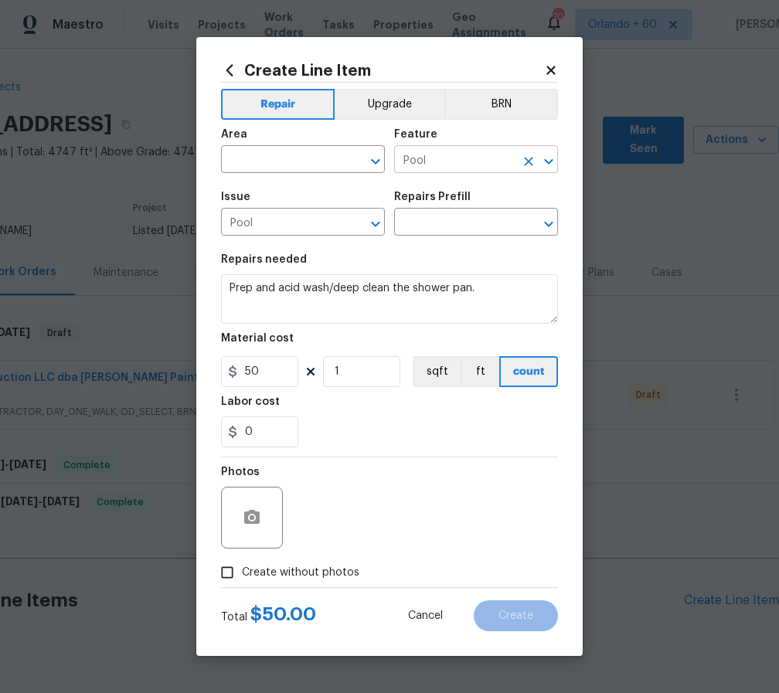
click at [431, 158] on input "Pool" at bounding box center [454, 161] width 121 height 24
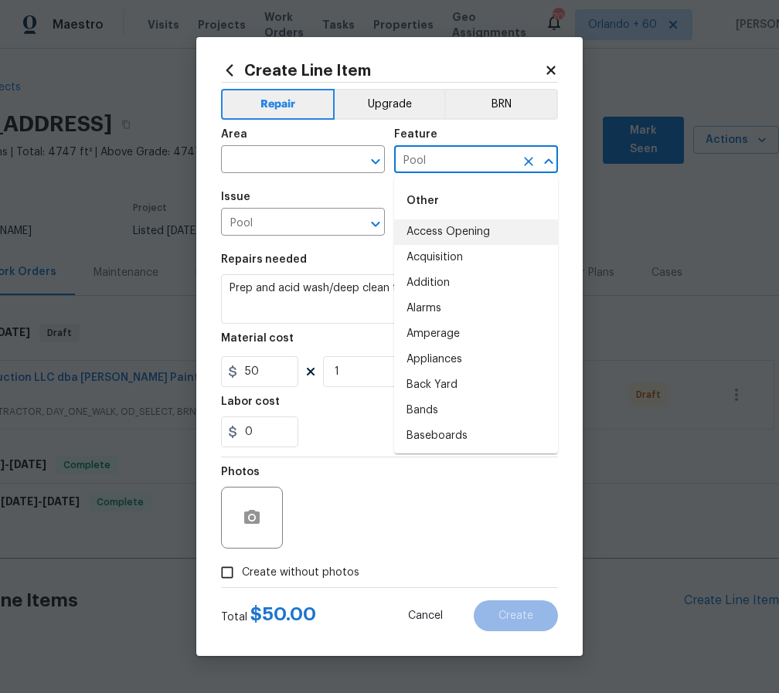
click at [522, 160] on icon "Clear" at bounding box center [528, 161] width 15 height 15
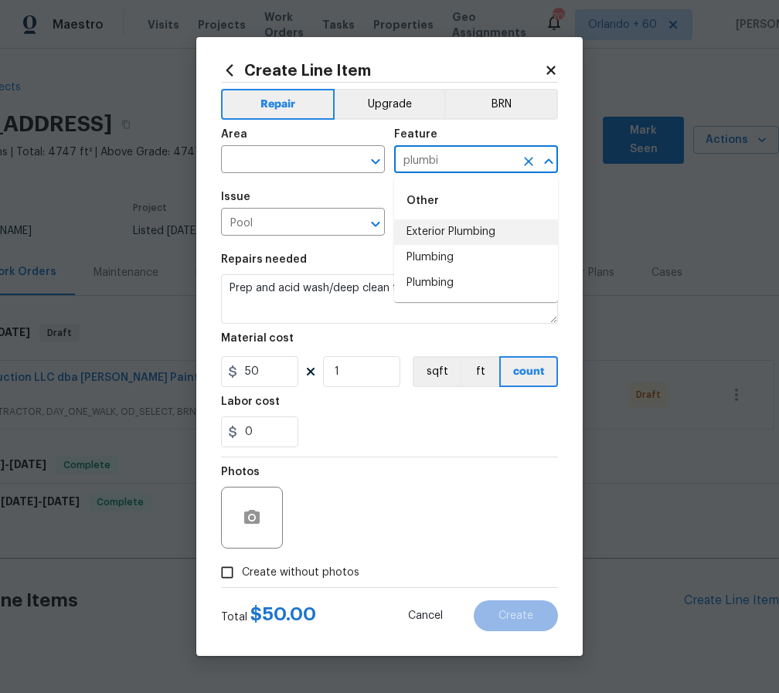
click at [445, 223] on li "Exterior Plumbing" at bounding box center [476, 233] width 164 height 26
type input "Exterior Plumbing"
click at [338, 239] on span "Issue Pool ​" at bounding box center [303, 213] width 164 height 63
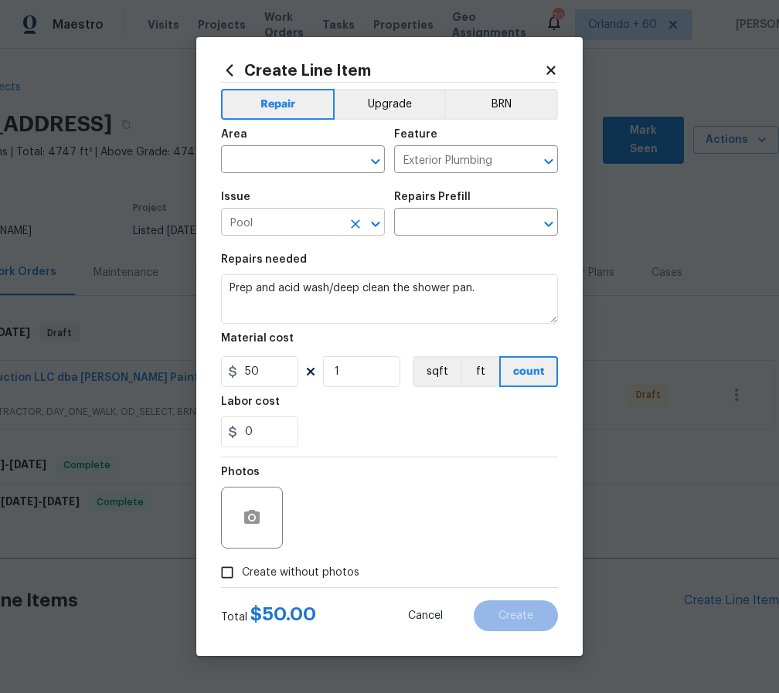
click at [356, 223] on icon "Clear" at bounding box center [355, 224] width 9 height 9
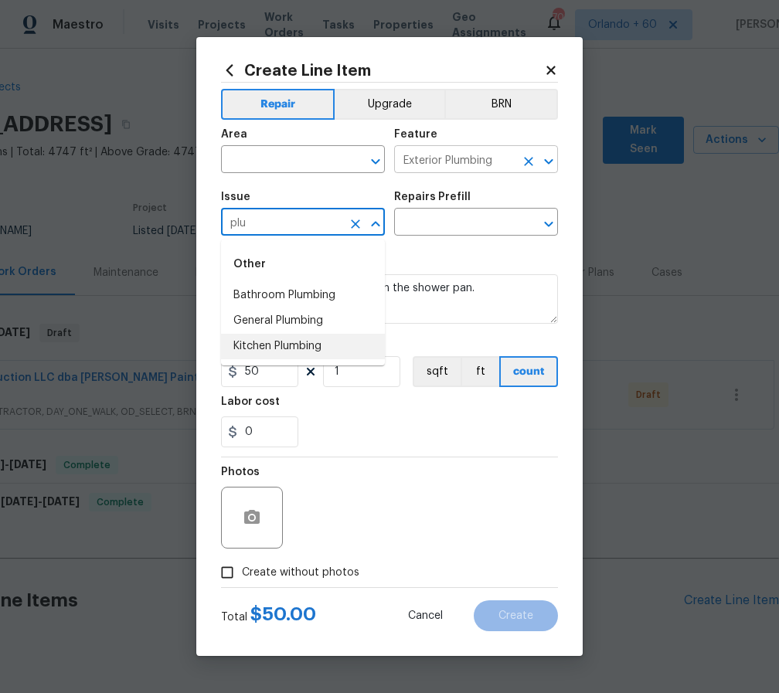
click at [530, 160] on icon "Clear" at bounding box center [528, 161] width 9 height 9
type input "plu"
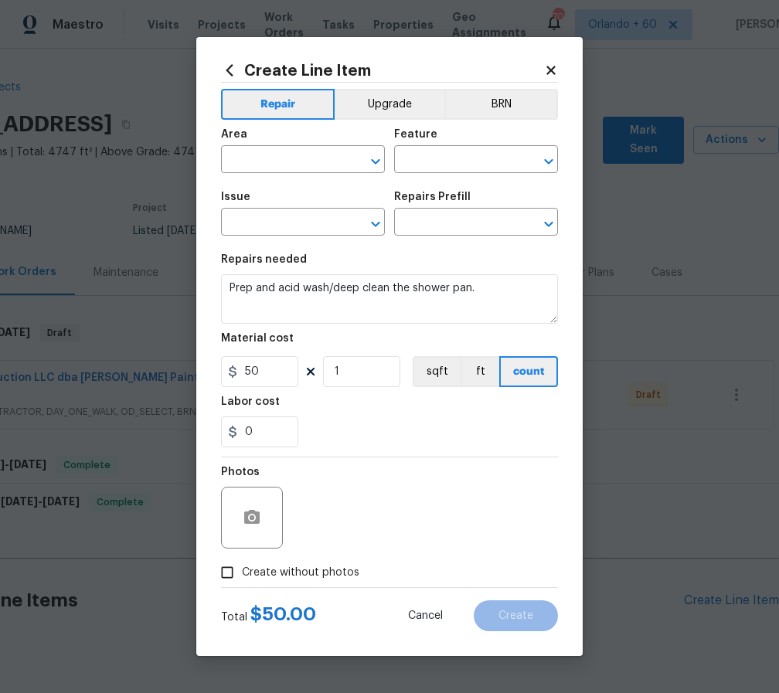
click at [325, 210] on div "Issue" at bounding box center [303, 202] width 164 height 20
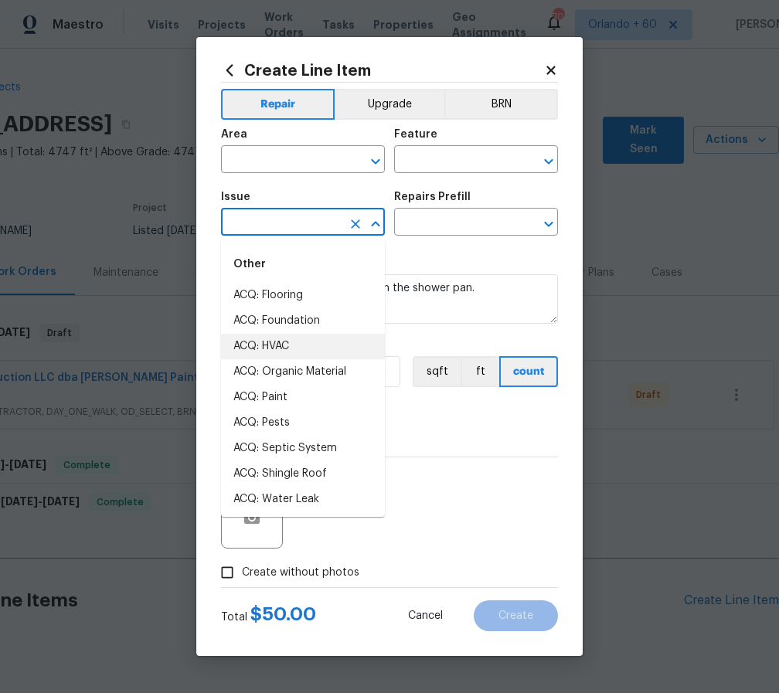
click at [319, 224] on input "text" at bounding box center [281, 224] width 121 height 24
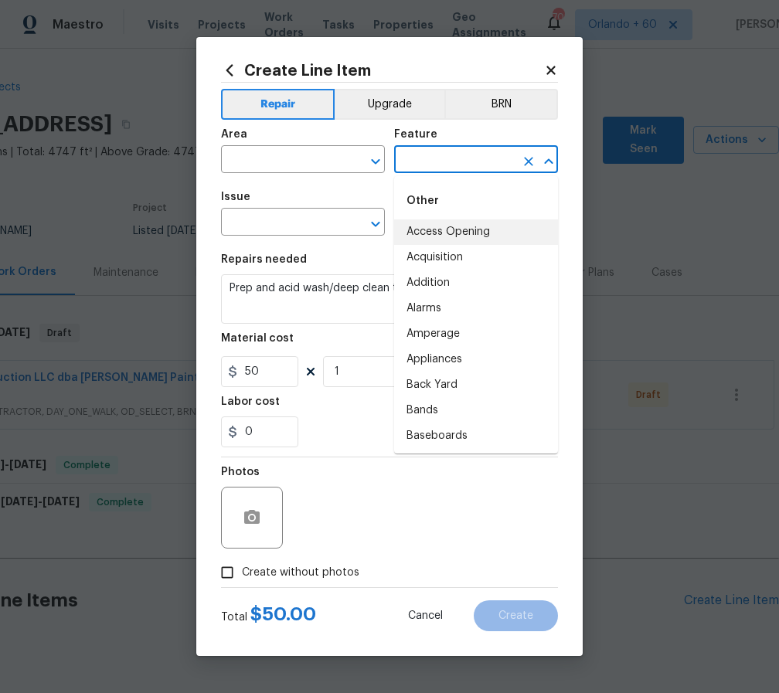
click at [434, 161] on input "text" at bounding box center [454, 161] width 121 height 24
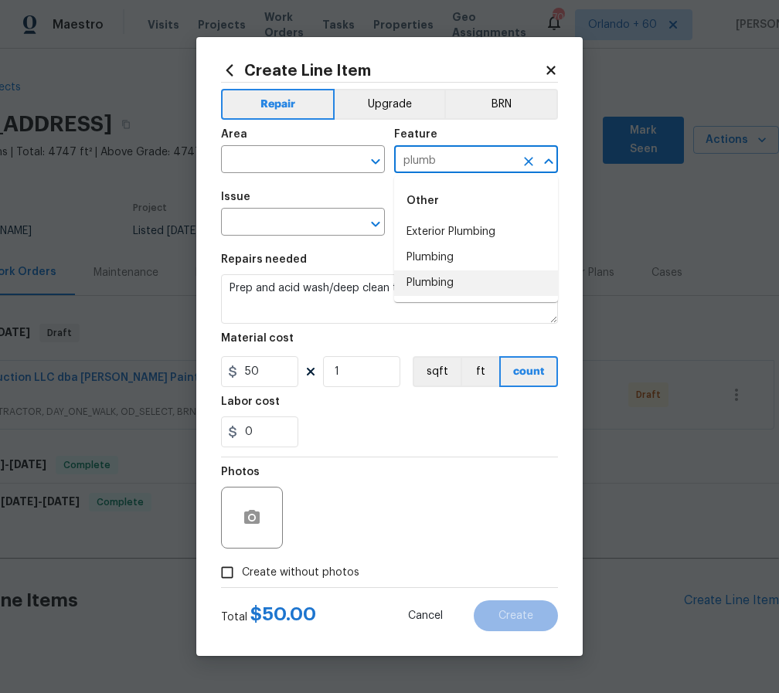
click at [441, 275] on li "Plumbing" at bounding box center [476, 284] width 164 height 26
type input "Plumbing"
click at [311, 233] on input "text" at bounding box center [281, 224] width 121 height 24
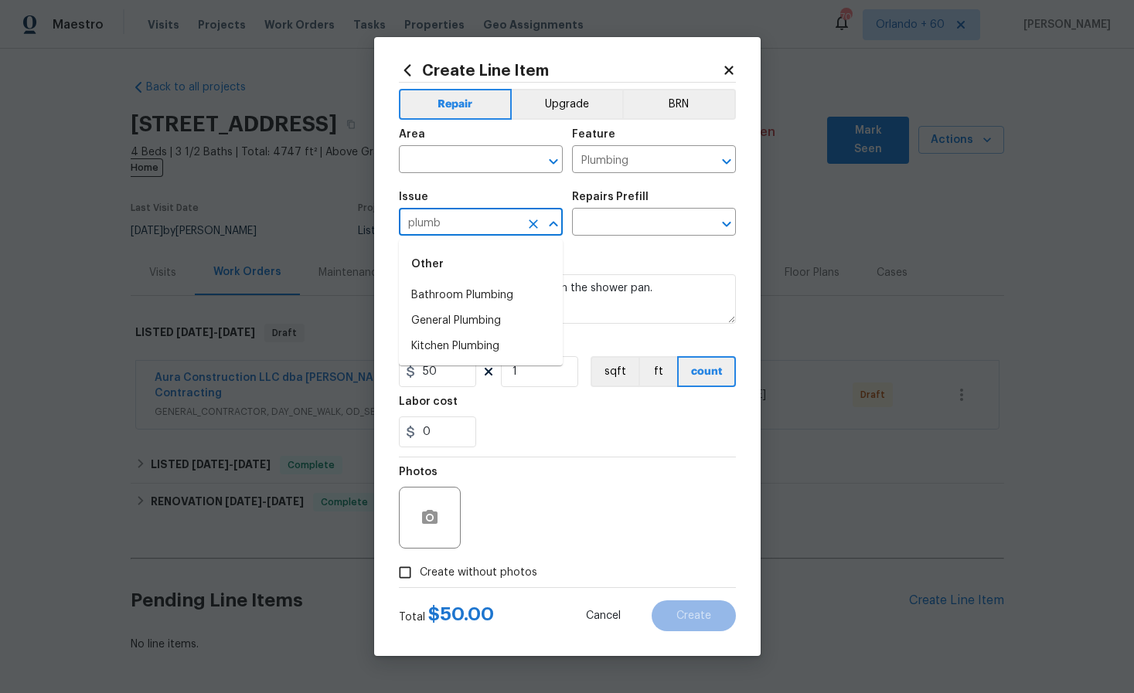
type input "plumb"
click at [649, 543] on div "Photos" at bounding box center [567, 508] width 337 height 101
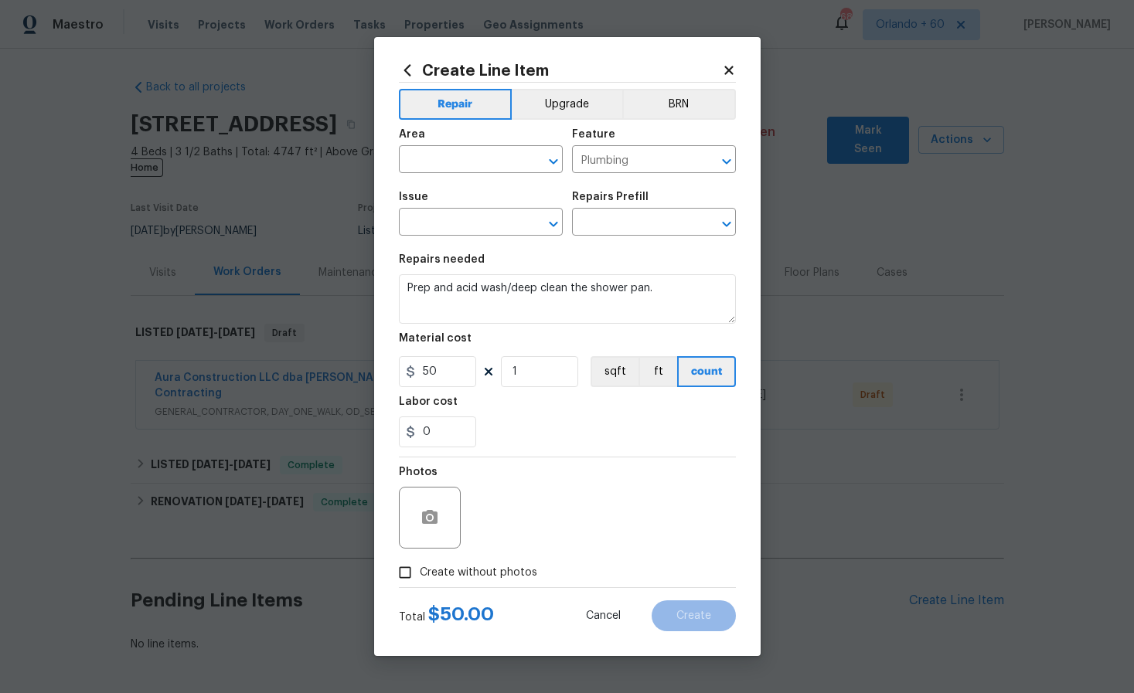
click at [731, 70] on icon at bounding box center [728, 70] width 9 height 9
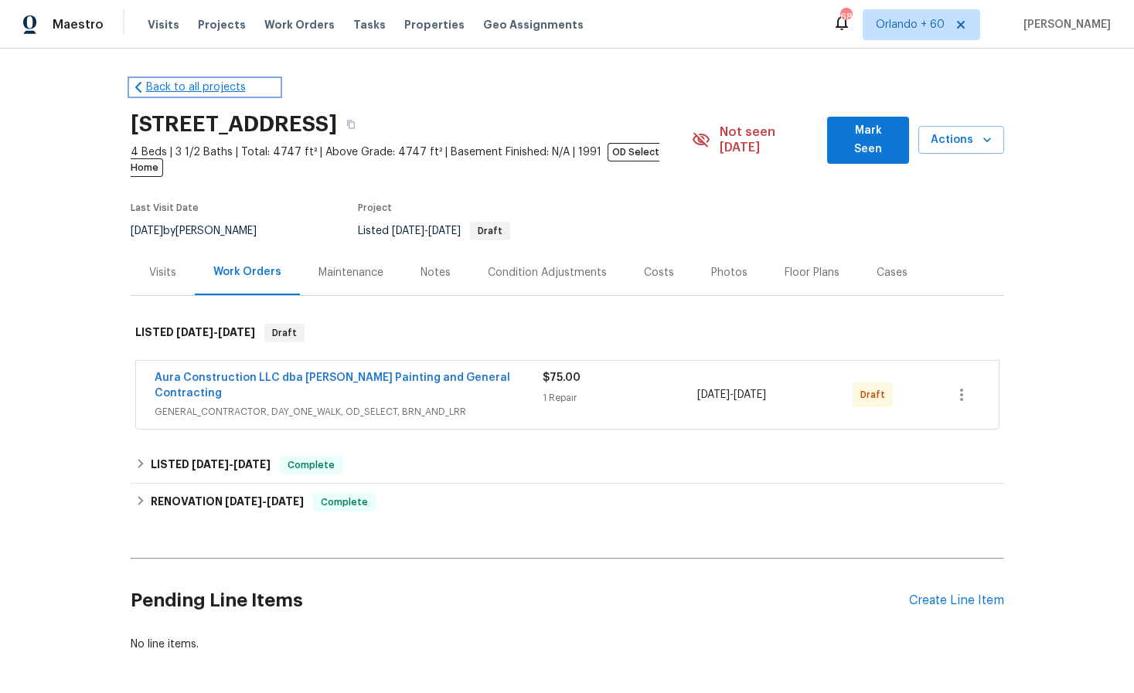
click at [203, 86] on link "Back to all projects" at bounding box center [205, 87] width 148 height 15
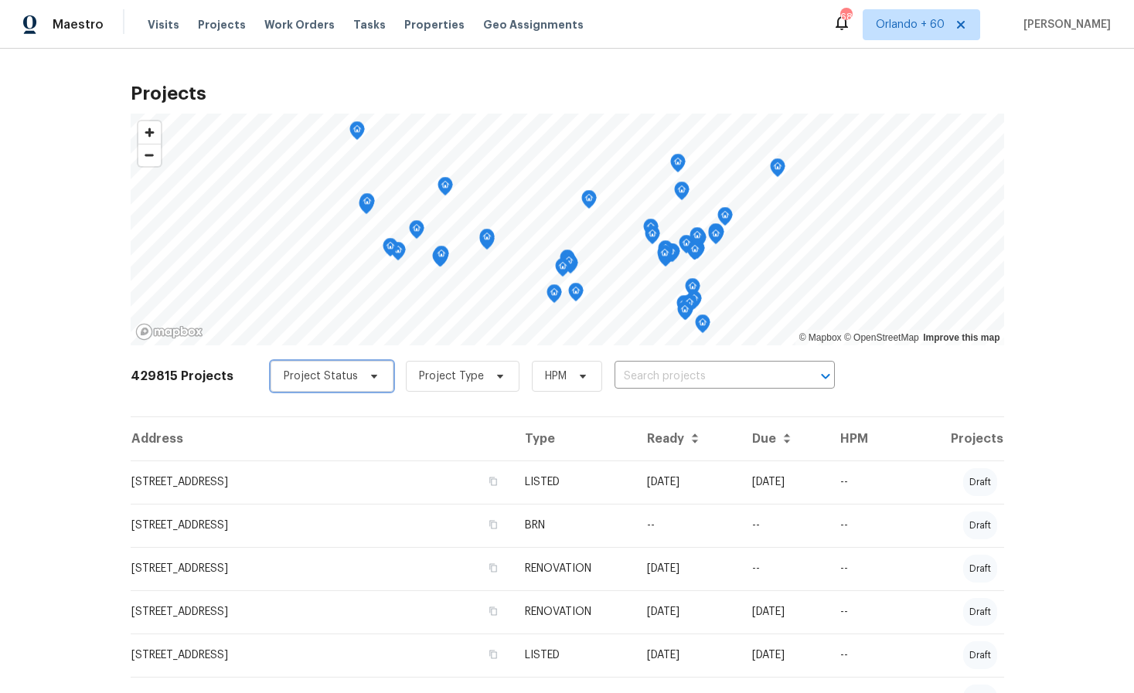
click at [321, 383] on span "Project Status" at bounding box center [321, 376] width 74 height 15
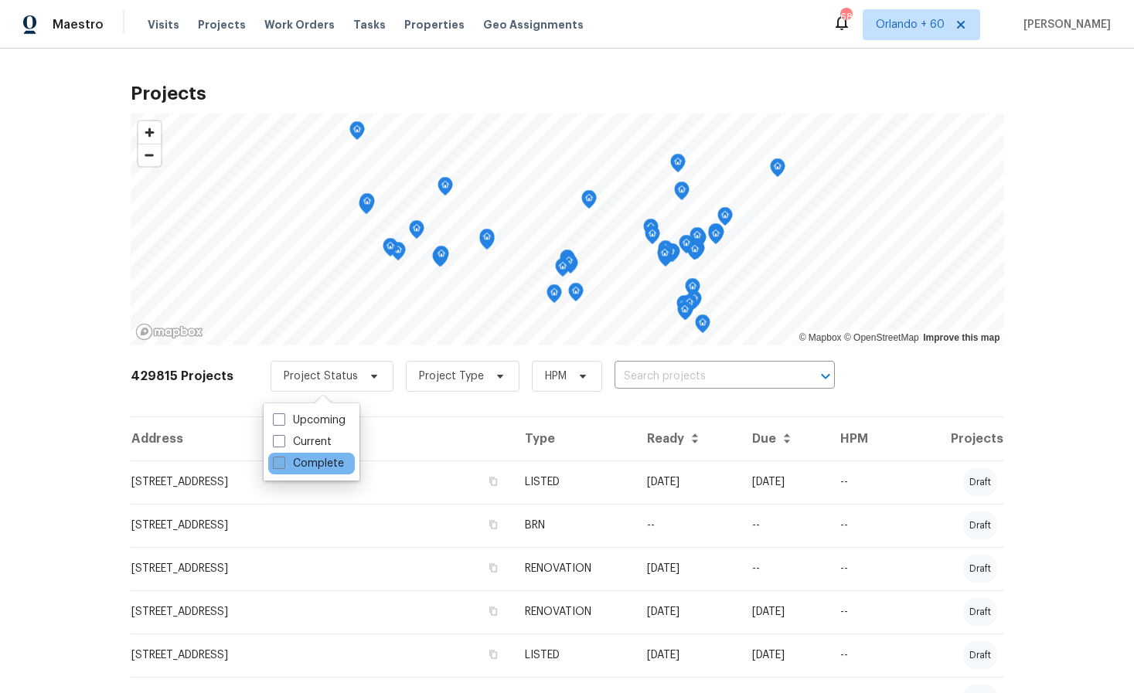
click at [317, 458] on label "Complete" at bounding box center [308, 463] width 71 height 15
click at [283, 458] on input "Complete" at bounding box center [278, 461] width 10 height 10
checkbox input "true"
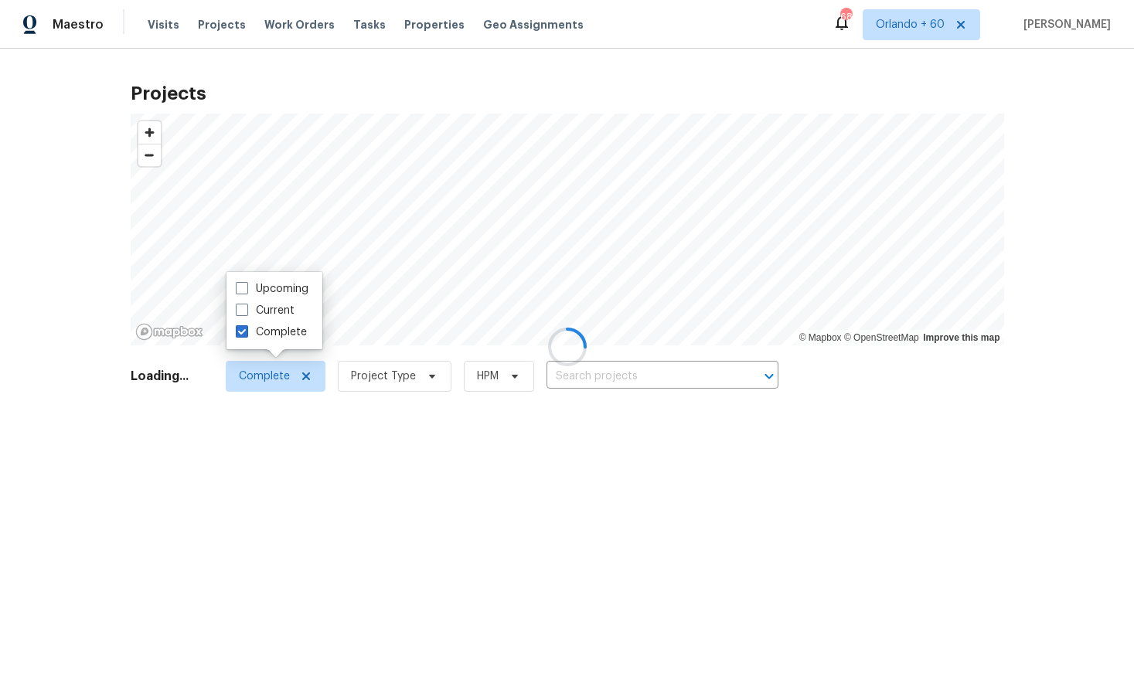
click at [86, 445] on div at bounding box center [567, 346] width 1134 height 693
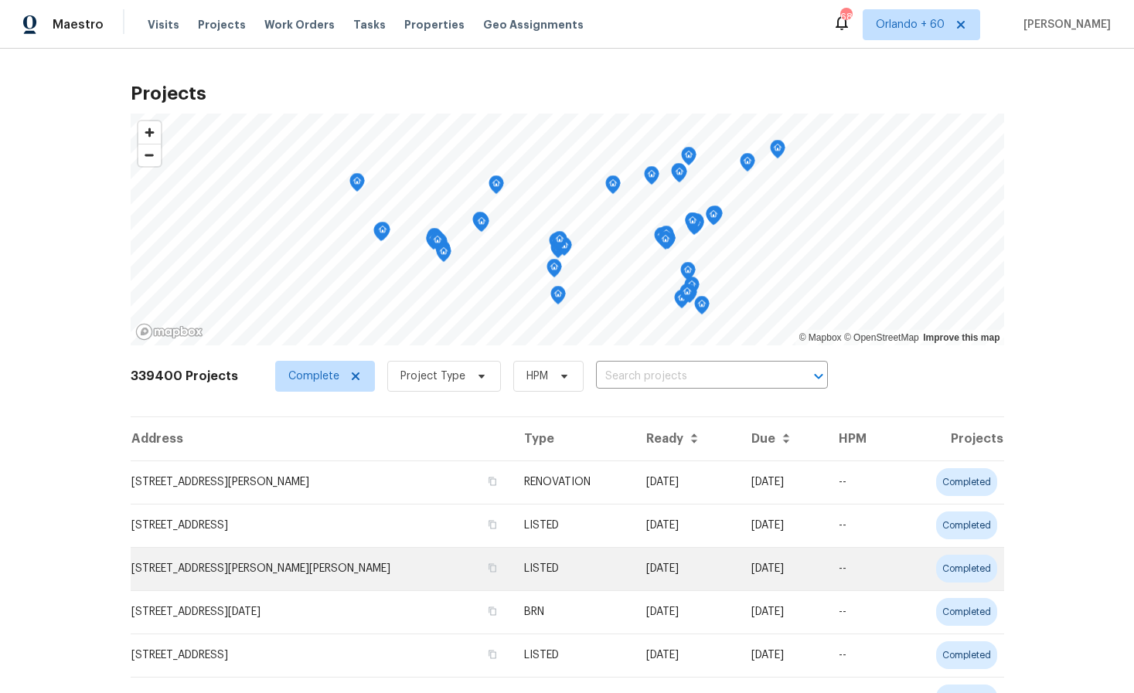
click at [211, 590] on td "[STREET_ADDRESS][PERSON_NAME][PERSON_NAME]" at bounding box center [322, 568] width 382 height 43
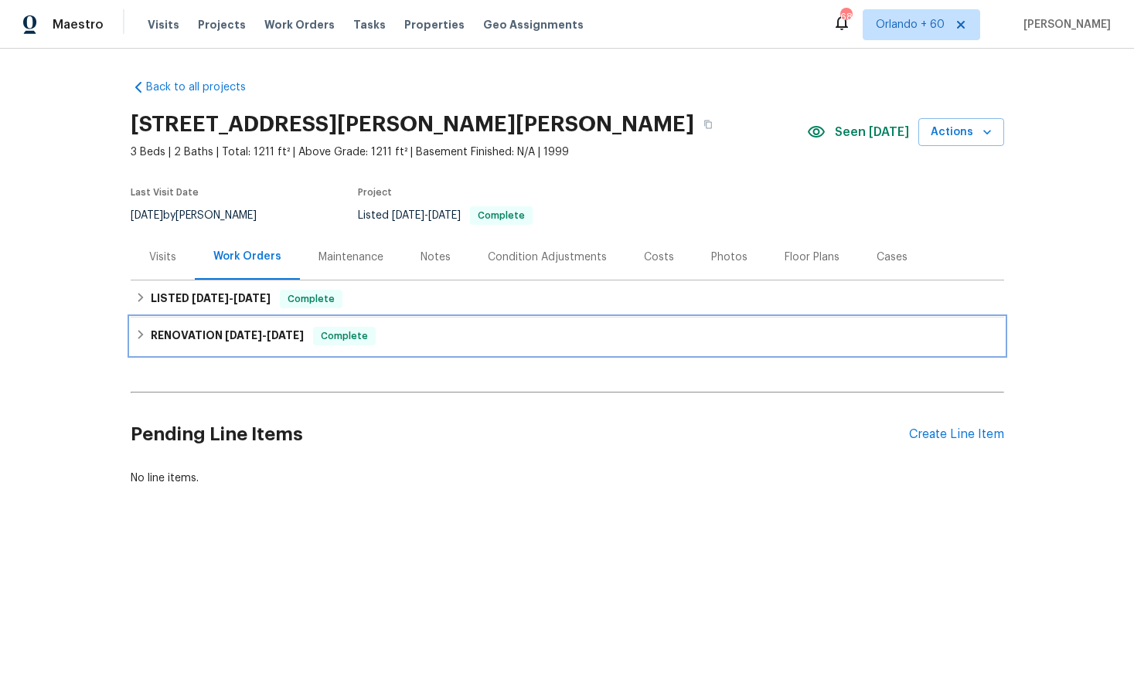
click at [228, 339] on span "[DATE]" at bounding box center [243, 335] width 37 height 11
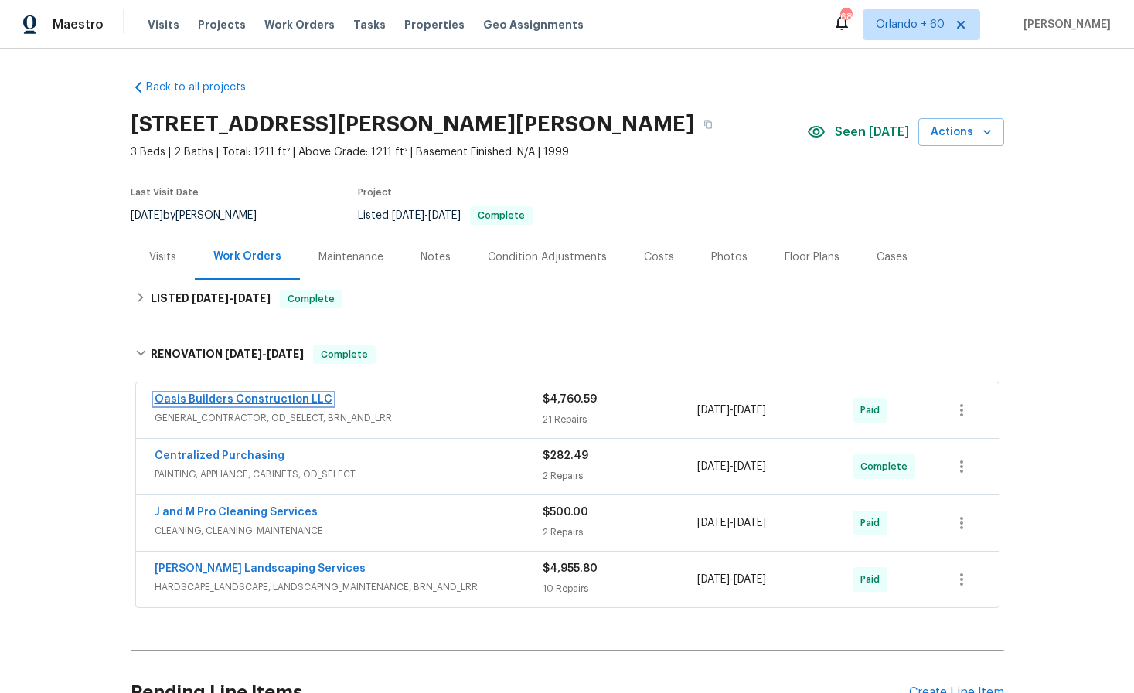
click at [273, 398] on link "Oasis Builders Construction LLC" at bounding box center [244, 399] width 178 height 11
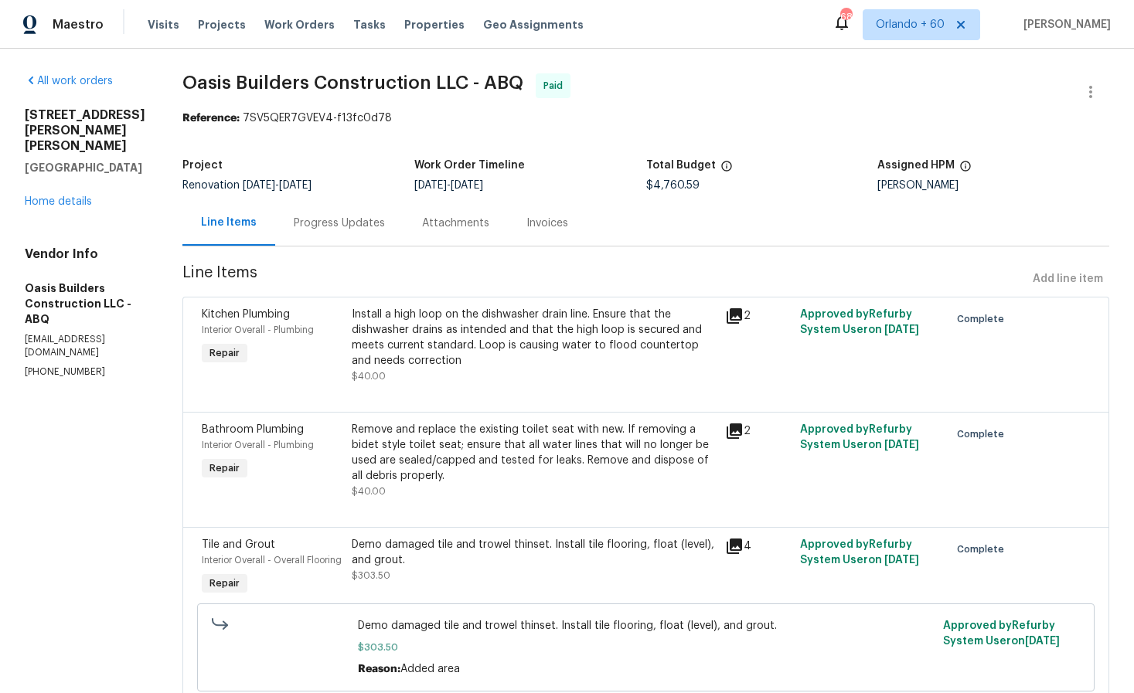
click at [394, 363] on div "Install a high loop on the dishwasher drain line. Ensure that the dishwasher dr…" at bounding box center [534, 338] width 365 height 62
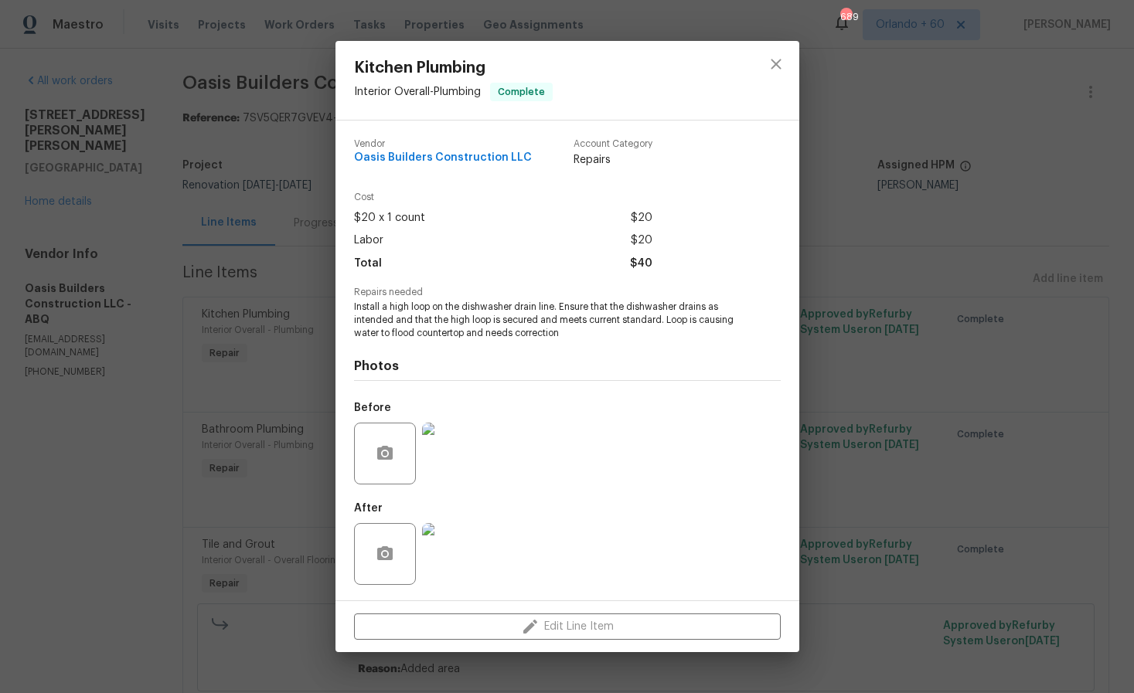
click at [136, 439] on div "Kitchen Plumbing Interior Overall - Plumbing Complete Vendor Oasis Builders Con…" at bounding box center [567, 346] width 1134 height 693
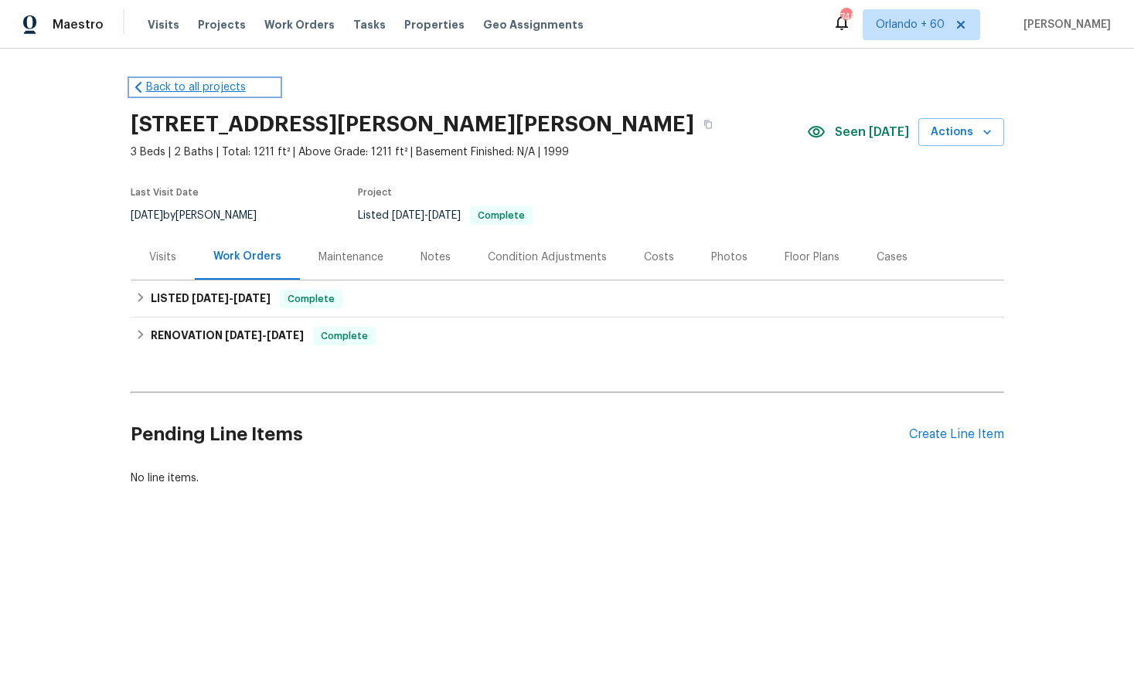
click at [186, 82] on link "Back to all projects" at bounding box center [205, 87] width 148 height 15
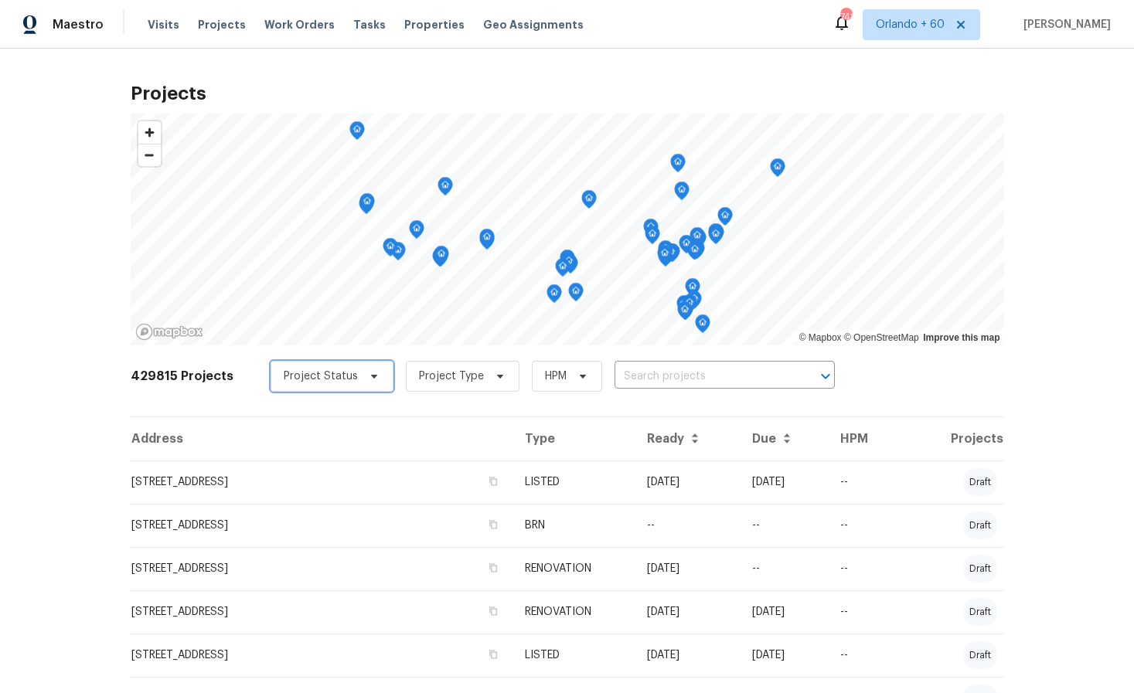
click at [302, 380] on span "Project Status" at bounding box center [321, 376] width 74 height 15
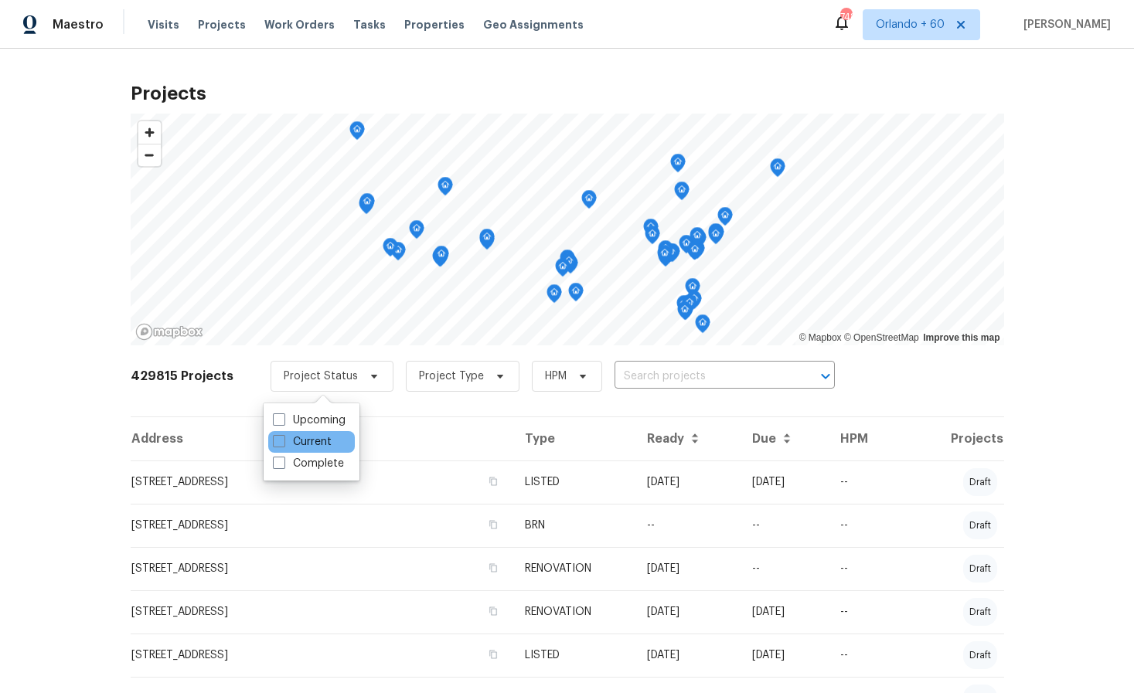
click at [308, 433] on div "Current" at bounding box center [311, 442] width 87 height 22
click at [307, 439] on label "Current" at bounding box center [302, 441] width 59 height 15
click at [283, 439] on input "Current" at bounding box center [278, 439] width 10 height 10
checkbox input "true"
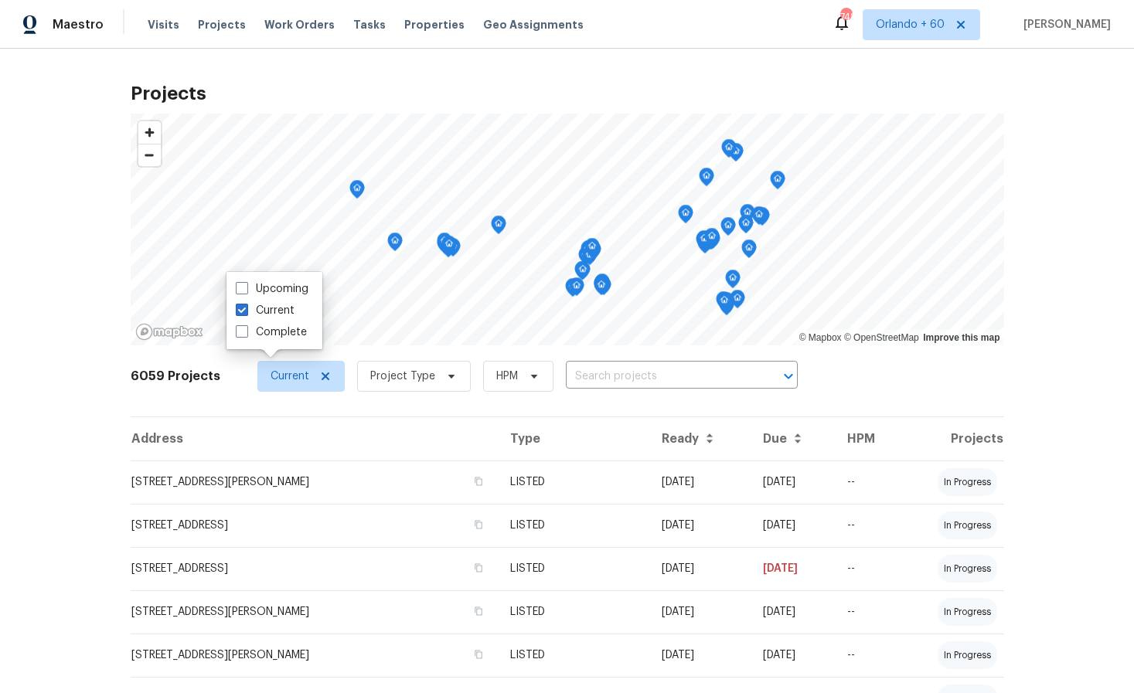
click at [100, 347] on div "Projects © Mapbox © OpenStreetMap Improve this map 6059 Projects Current Projec…" at bounding box center [567, 371] width 1134 height 645
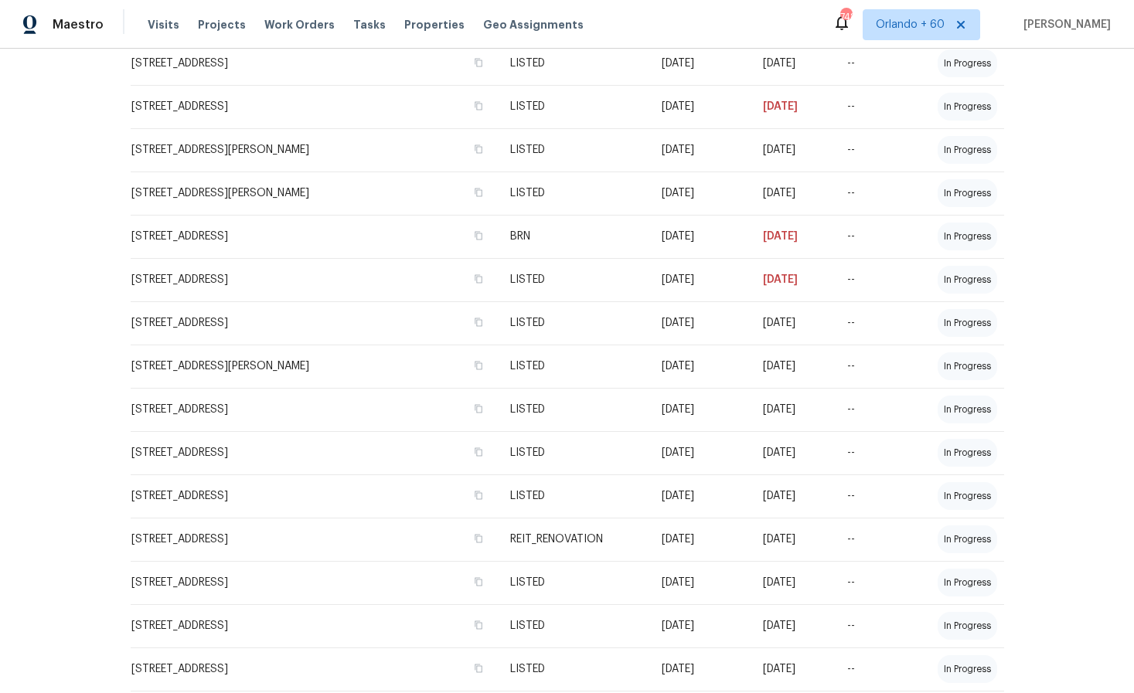
scroll to position [572, 0]
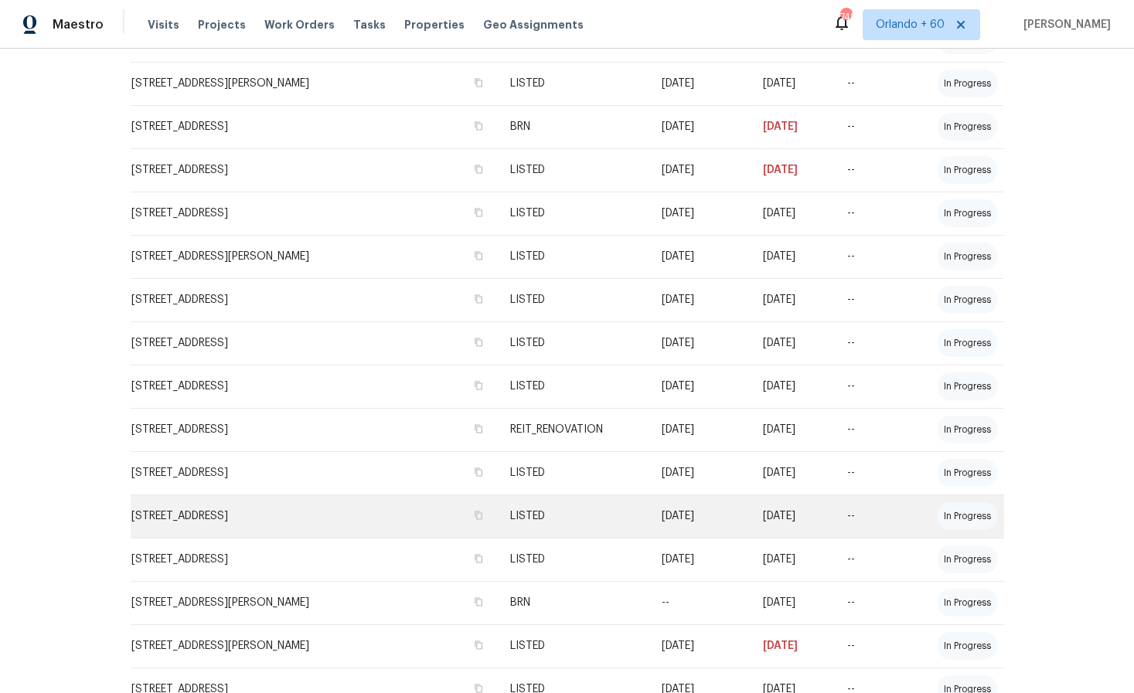
click at [319, 522] on td "[STREET_ADDRESS]" at bounding box center [315, 516] width 368 height 43
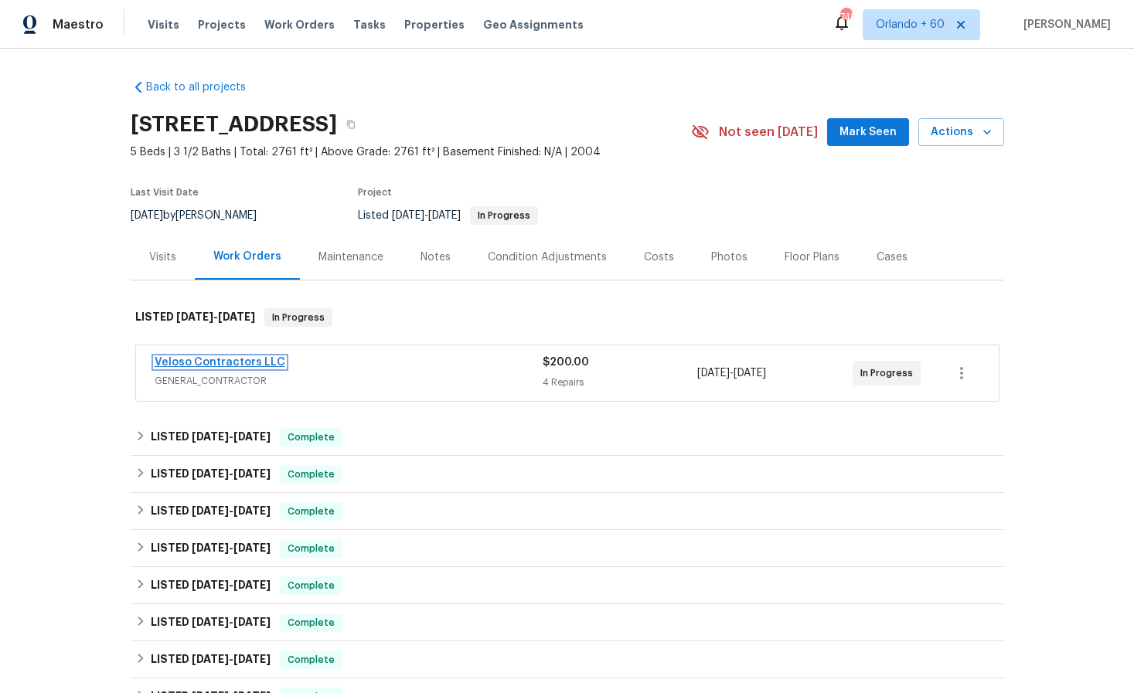
click at [246, 367] on link "Veloso Contractors LLC" at bounding box center [220, 362] width 131 height 11
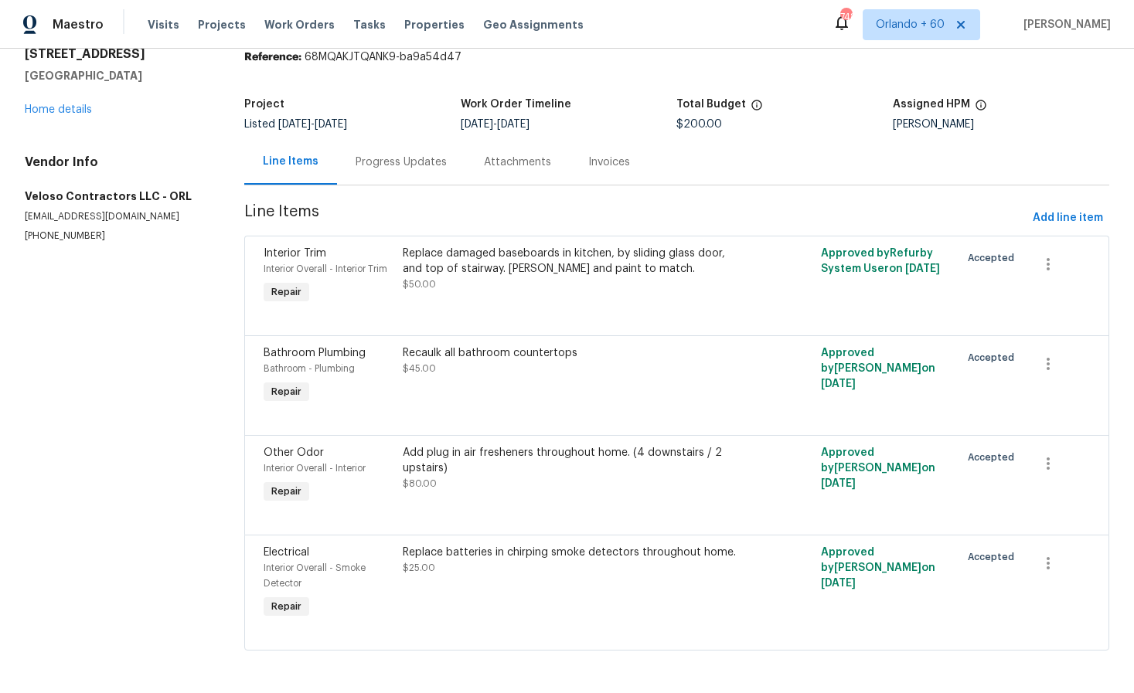
scroll to position [63, 0]
click at [438, 384] on div "Recaulk all bathroom countertops $45.00" at bounding box center [572, 375] width 348 height 71
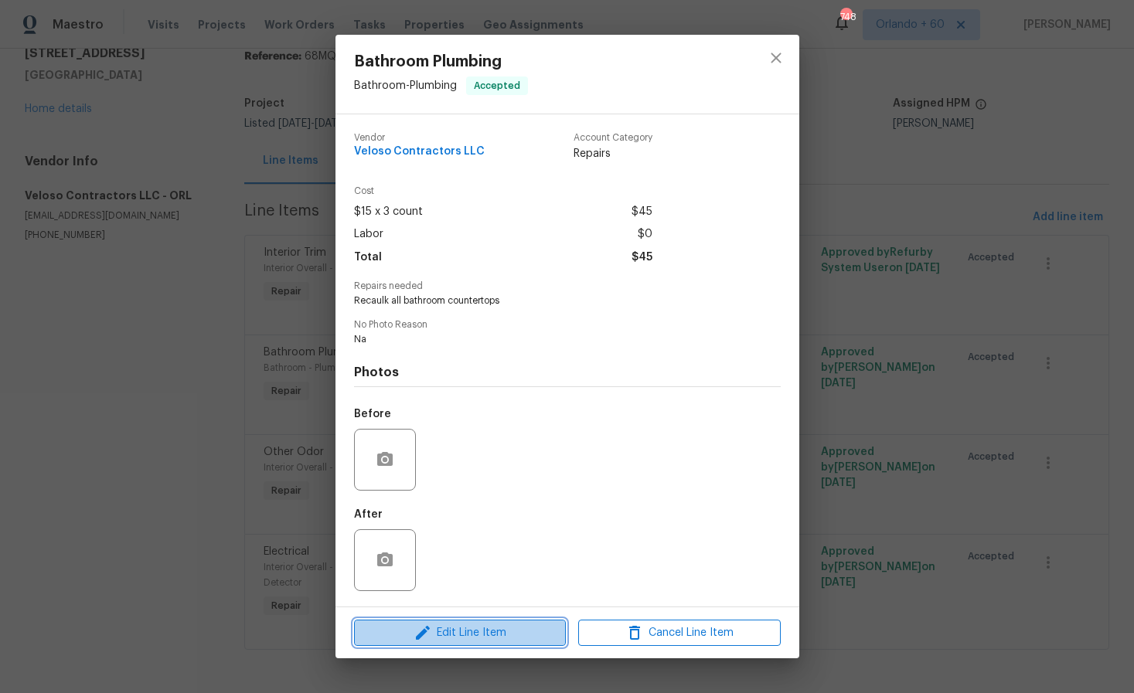
click at [463, 626] on span "Edit Line Item" at bounding box center [460, 633] width 203 height 19
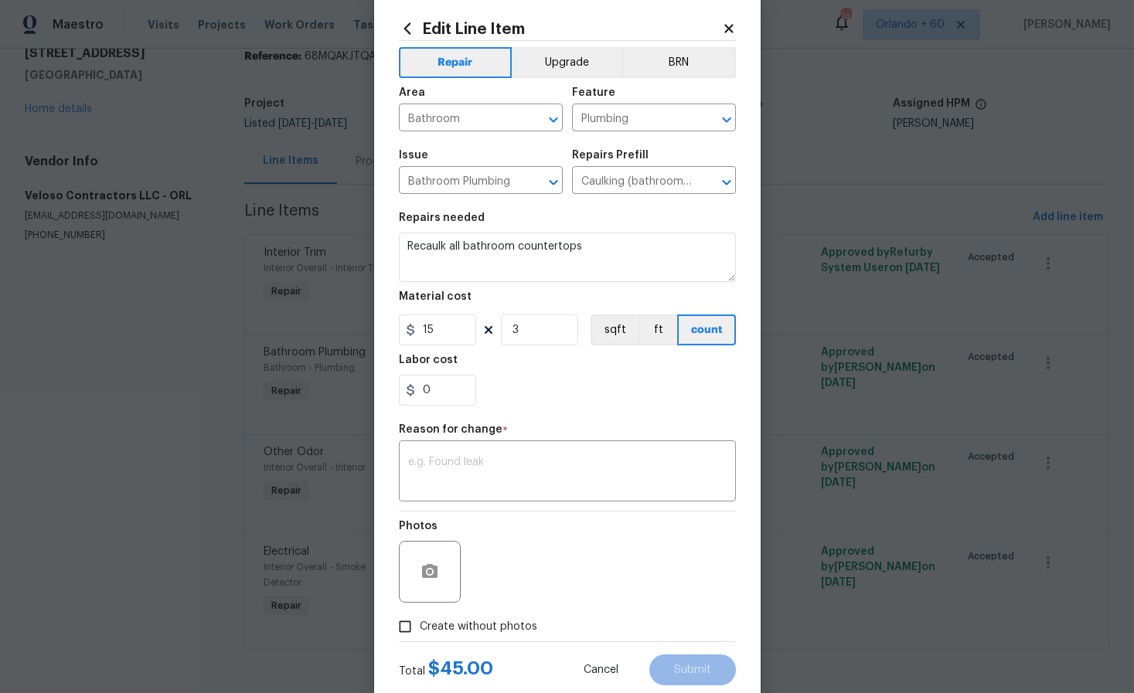
scroll to position [0, 0]
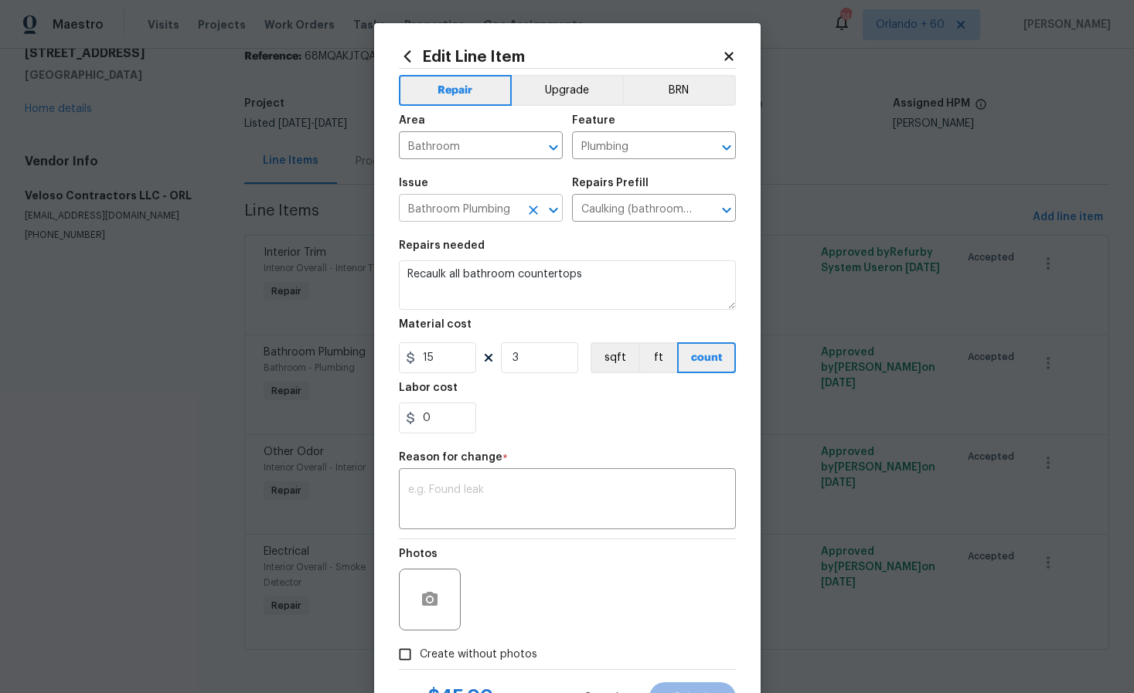
click at [495, 215] on input "Bathroom Plumbing" at bounding box center [459, 210] width 121 height 24
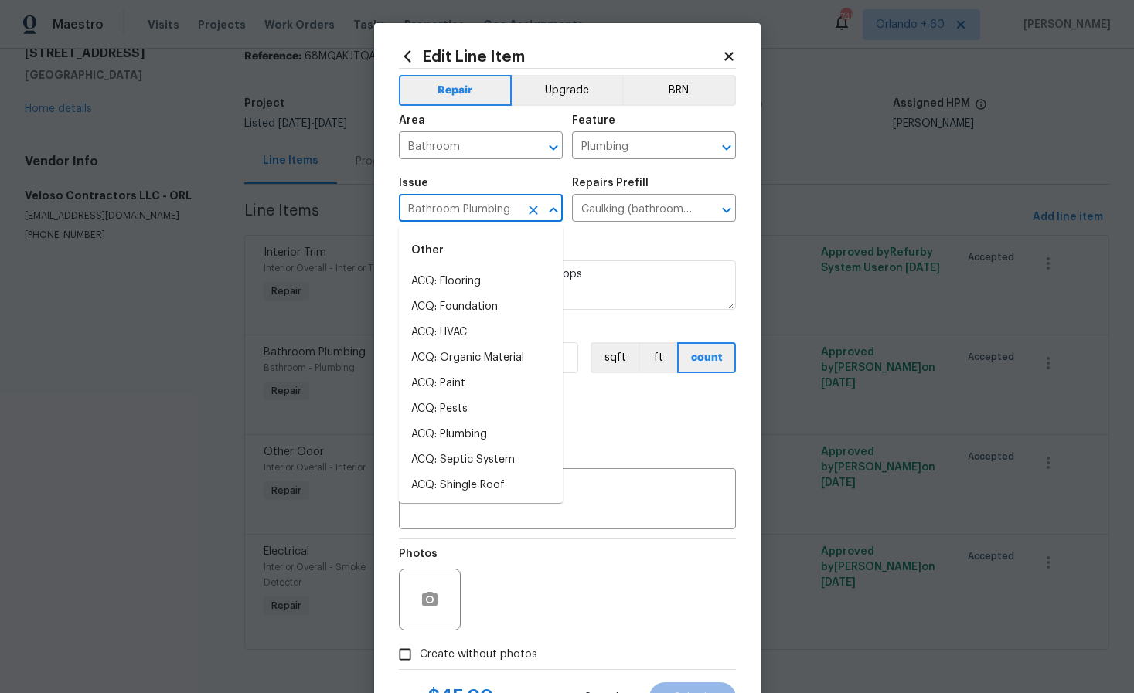
click at [719, 247] on div "Repairs needed" at bounding box center [567, 250] width 337 height 20
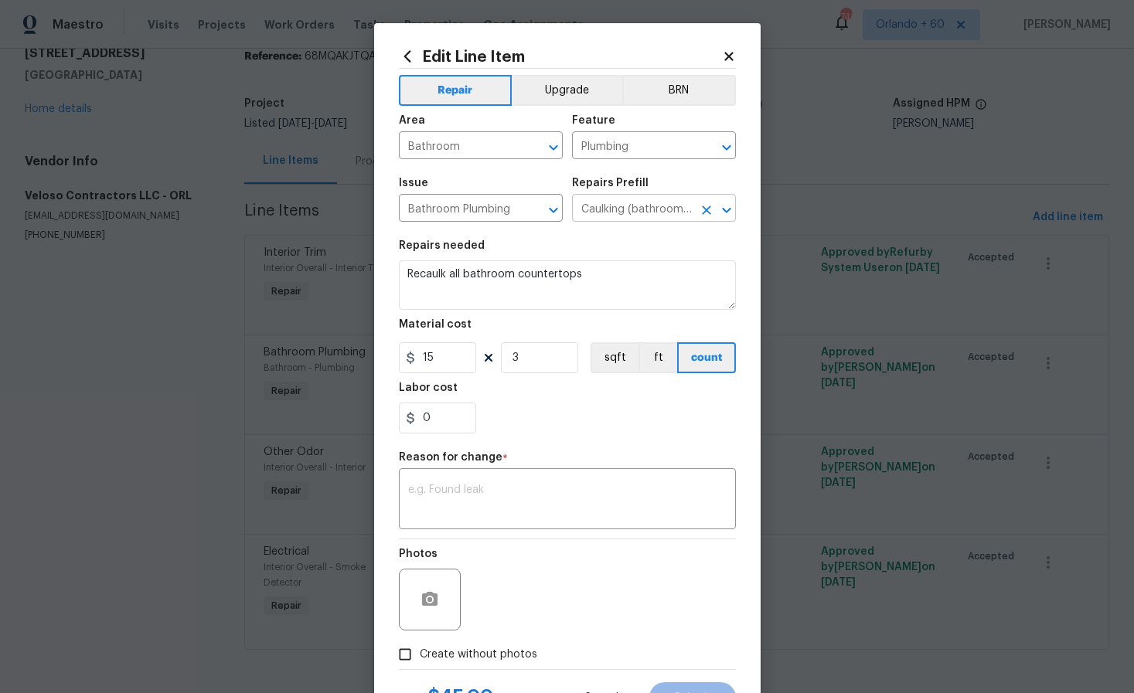
click at [653, 205] on input "Caulking (bathroom) $14.97" at bounding box center [632, 210] width 121 height 24
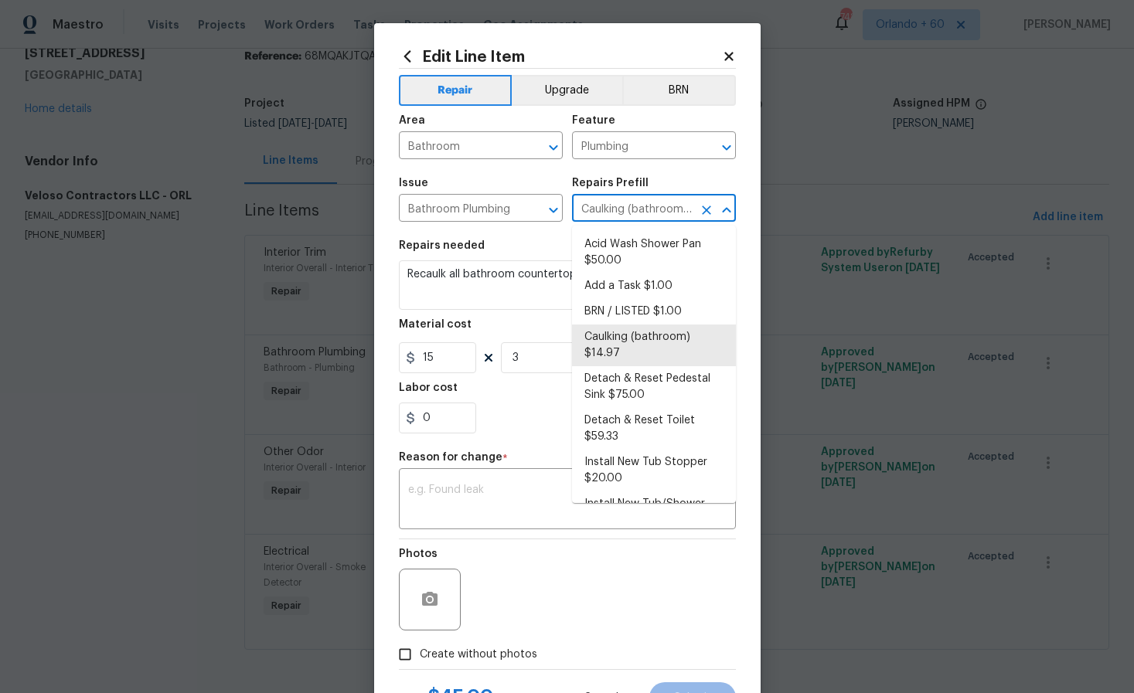
click at [500, 245] on div "Repairs needed" at bounding box center [567, 250] width 337 height 20
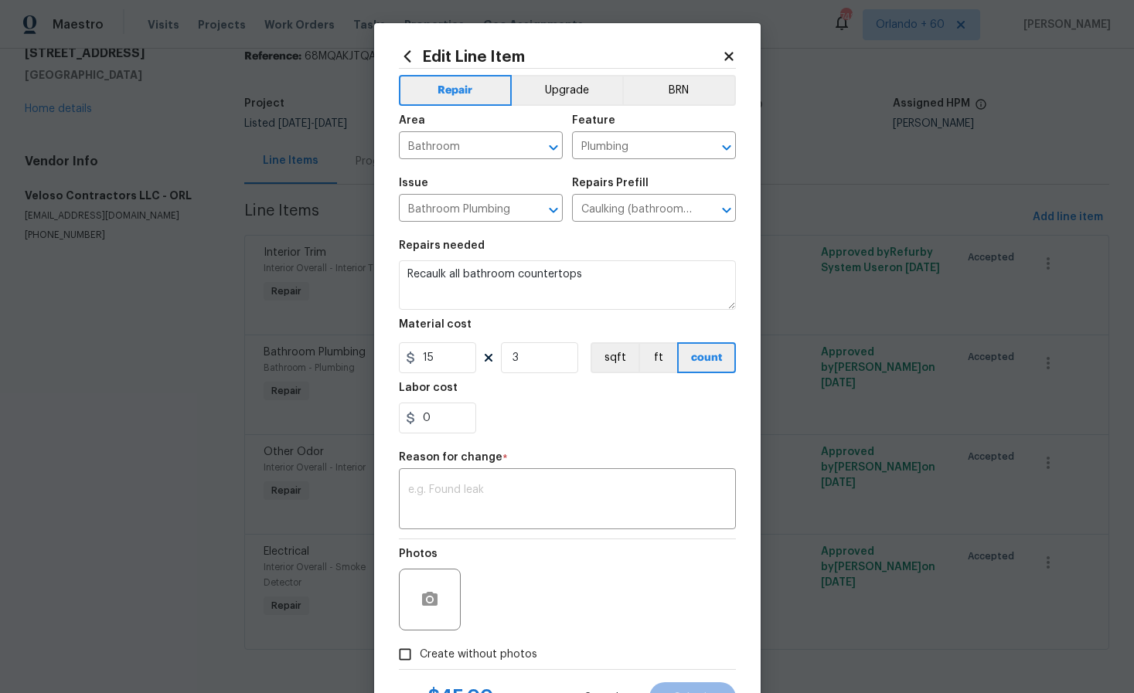
scroll to position [69, 0]
